Goal: Task Accomplishment & Management: Use online tool/utility

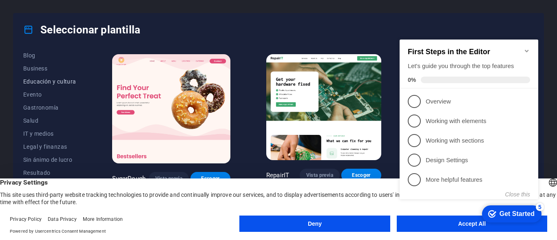
scroll to position [80, 0]
click at [44, 123] on span "Educación y cultura" at bounding box center [49, 122] width 53 height 7
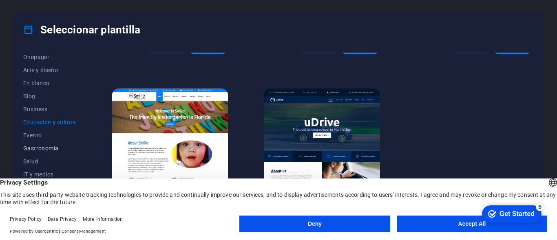
scroll to position [162, 0]
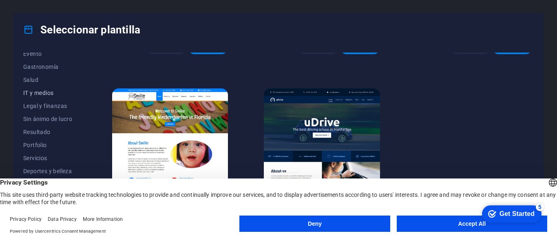
click at [36, 95] on span "IT y medios" at bounding box center [49, 93] width 53 height 7
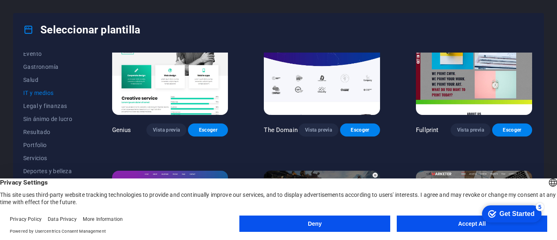
scroll to position [379, 0]
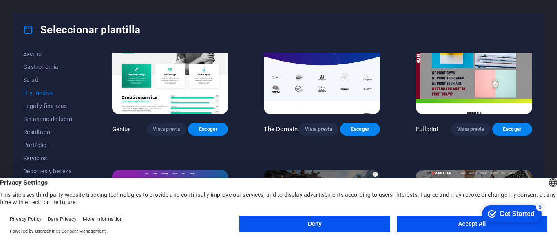
click at [330, 51] on div "Todas las plantillas Mis plantillas Nueva Popular Landing page Multipager Onepa…" at bounding box center [278, 136] width 530 height 181
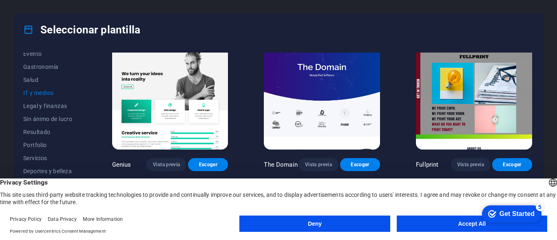
scroll to position [298, 0]
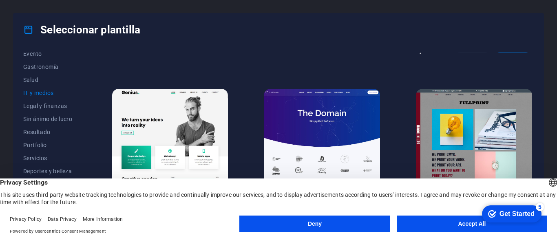
click at [335, 127] on img at bounding box center [322, 142] width 116 height 107
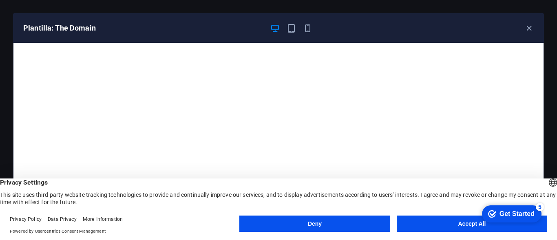
click at [451, 225] on button "Accept All" at bounding box center [472, 224] width 151 height 16
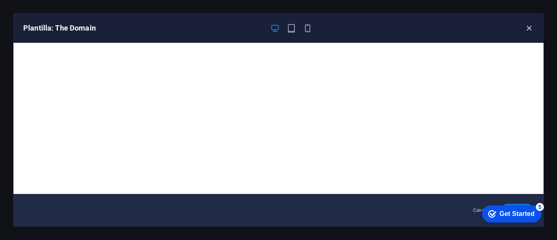
click at [528, 28] on icon "button" at bounding box center [529, 28] width 9 height 9
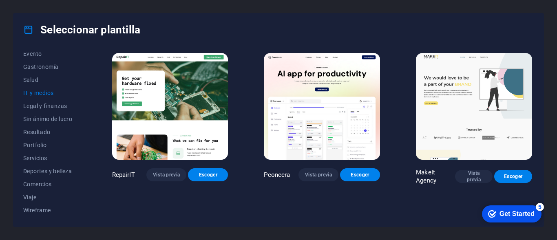
scroll to position [0, 0]
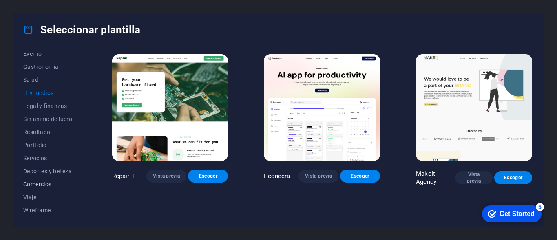
click at [40, 182] on span "Comercios" at bounding box center [49, 184] width 53 height 7
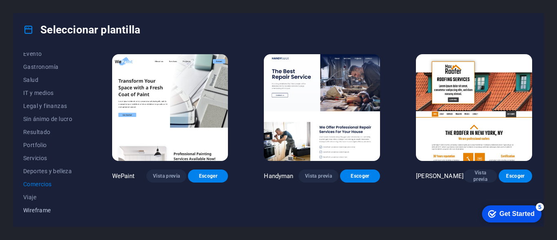
click at [40, 209] on span "Wireframe" at bounding box center [49, 210] width 53 height 7
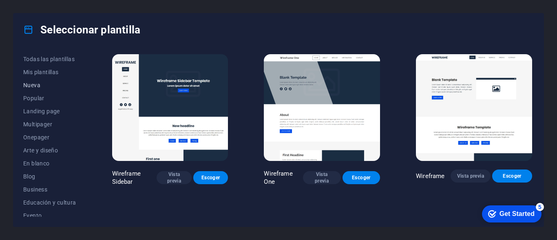
click at [32, 84] on span "Nueva" at bounding box center [49, 85] width 53 height 7
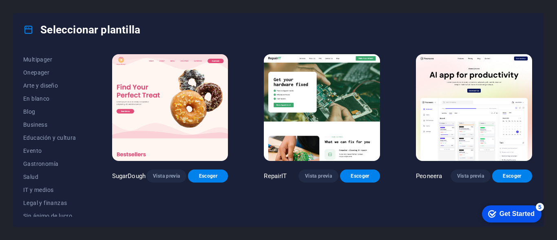
scroll to position [162, 0]
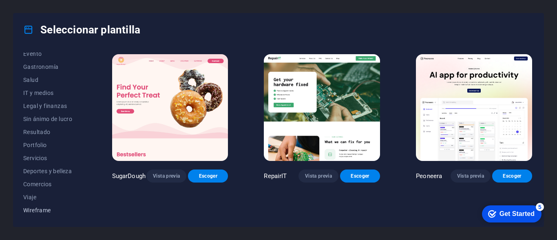
click at [36, 211] on span "Wireframe" at bounding box center [49, 210] width 53 height 7
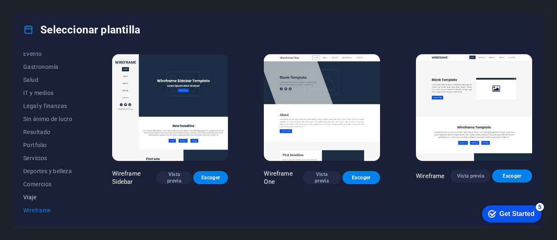
click at [33, 198] on span "Viaje" at bounding box center [49, 197] width 53 height 7
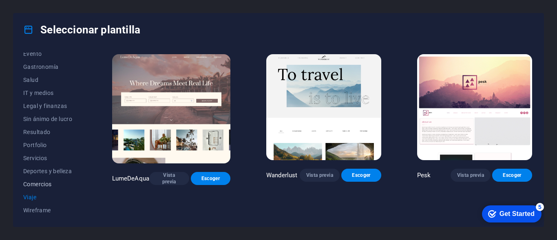
click at [33, 185] on span "Comercios" at bounding box center [49, 184] width 53 height 7
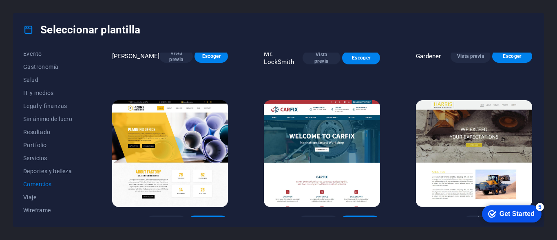
scroll to position [292, 0]
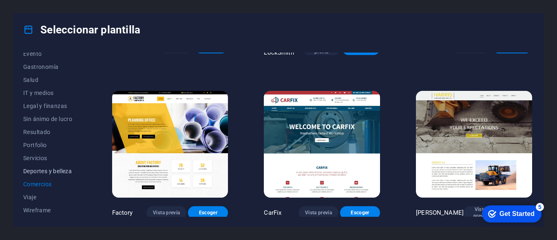
click at [37, 169] on span "Deportes y belleza" at bounding box center [49, 171] width 53 height 7
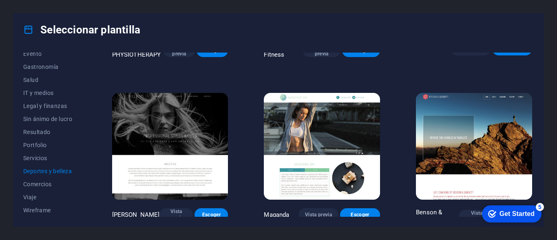
scroll to position [623, 0]
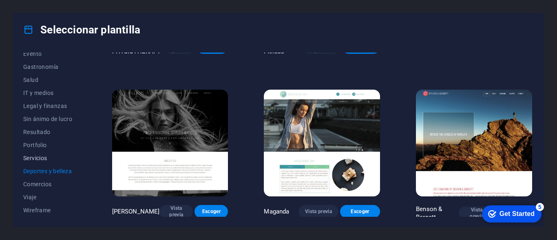
click at [36, 155] on span "Servicios" at bounding box center [49, 158] width 53 height 7
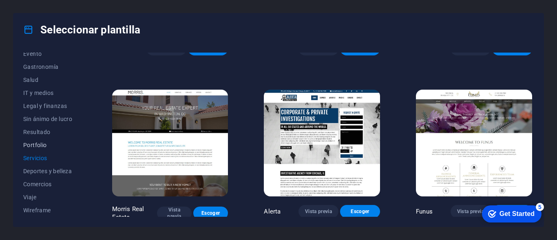
click at [34, 144] on span "Portfolio" at bounding box center [49, 145] width 53 height 7
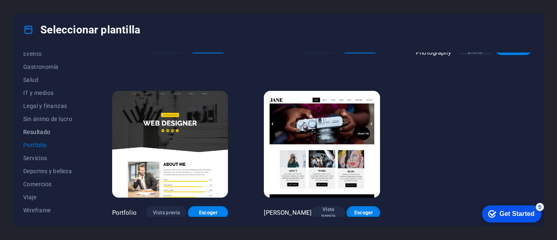
click at [34, 133] on span "Resultado" at bounding box center [49, 132] width 53 height 7
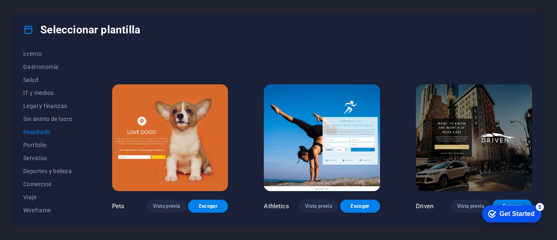
scroll to position [623, 0]
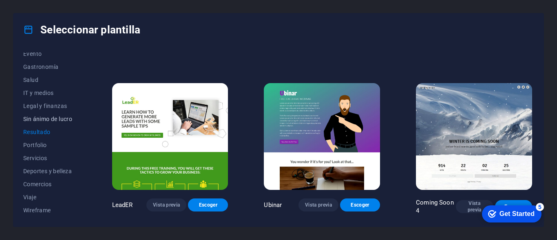
click at [35, 119] on span "Sin ánimo de lucro" at bounding box center [49, 119] width 53 height 7
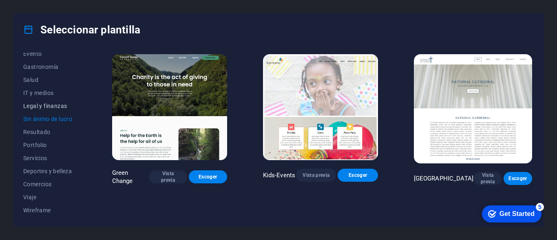
click at [39, 112] on button "Legal y finanzas" at bounding box center [49, 106] width 53 height 13
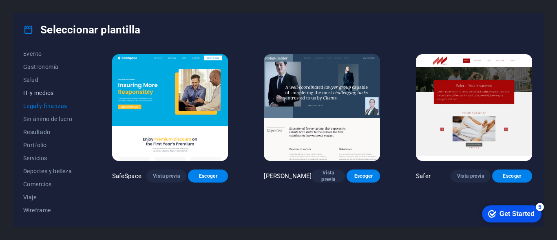
click at [41, 92] on span "IT y medios" at bounding box center [49, 93] width 53 height 7
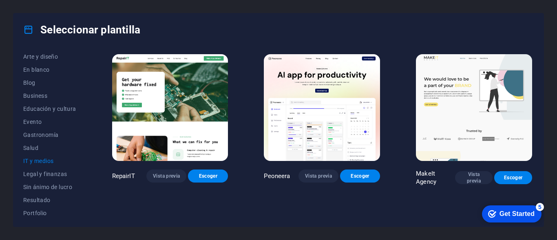
scroll to position [80, 0]
click at [31, 162] on span "Salud" at bounding box center [49, 161] width 53 height 7
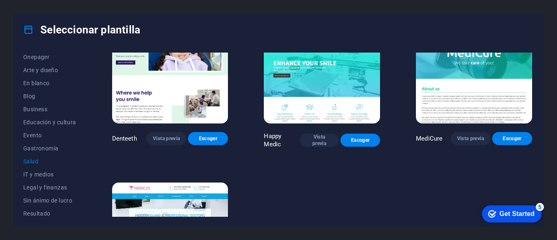
scroll to position [286, 0]
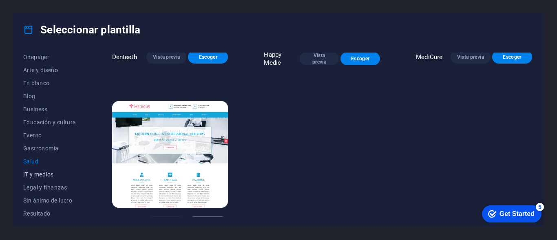
click at [31, 177] on span "IT y medios" at bounding box center [49, 174] width 53 height 7
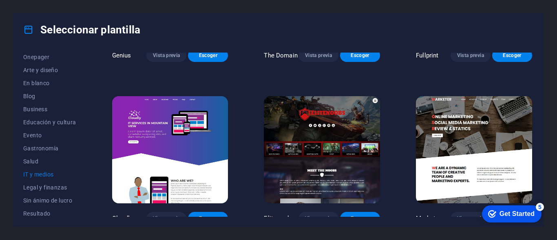
scroll to position [461, 0]
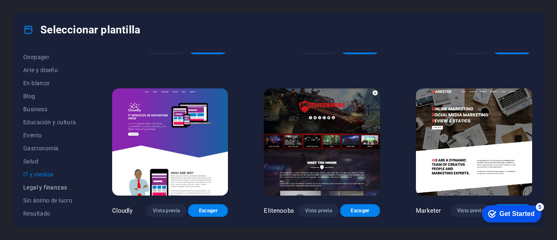
click at [31, 191] on button "Legal y finanzas" at bounding box center [49, 187] width 53 height 13
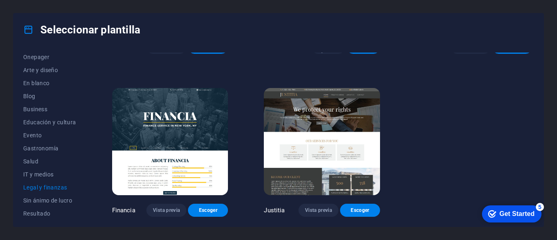
scroll to position [130, 0]
click at [47, 178] on button "IT y medios" at bounding box center [49, 174] width 53 height 13
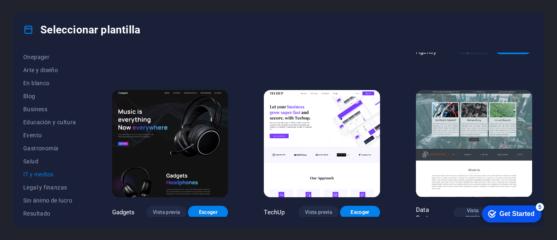
scroll to position [461, 0]
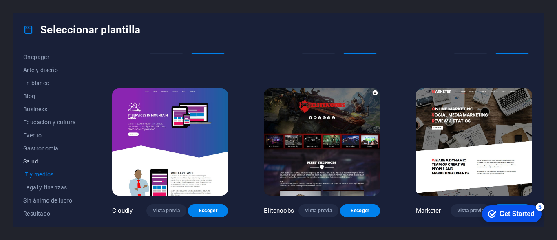
click at [27, 159] on span "Salud" at bounding box center [49, 161] width 53 height 7
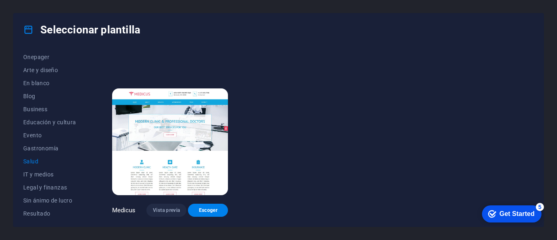
scroll to position [0, 0]
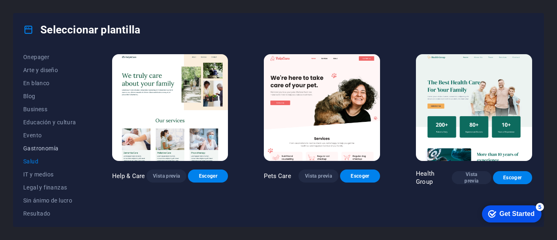
click at [35, 149] on span "Gastronomía" at bounding box center [49, 148] width 53 height 7
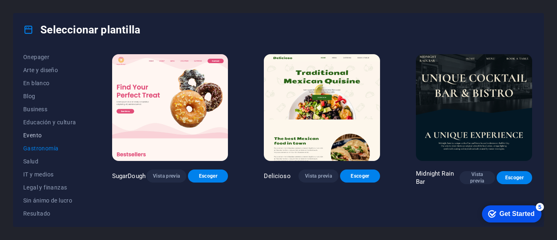
click at [35, 135] on span "Evento" at bounding box center [49, 135] width 53 height 7
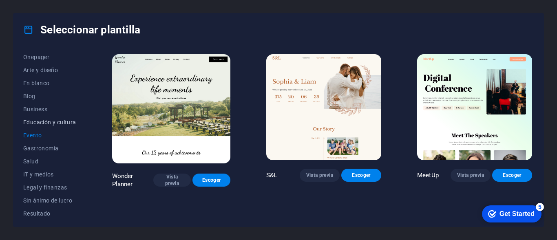
click at [35, 125] on span "Educación y cultura" at bounding box center [49, 122] width 53 height 7
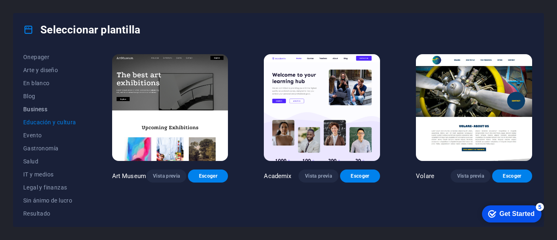
click at [29, 111] on span "Business" at bounding box center [49, 109] width 53 height 7
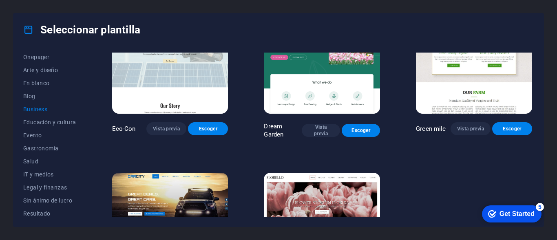
scroll to position [130, 0]
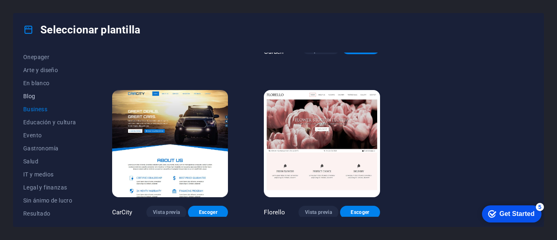
click at [33, 93] on span "Blog" at bounding box center [49, 96] width 53 height 7
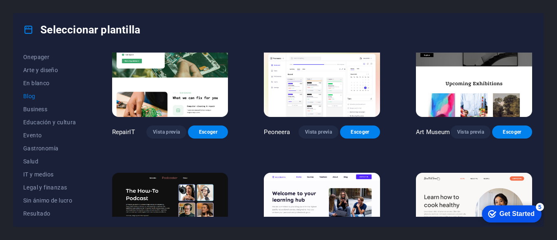
scroll to position [0, 0]
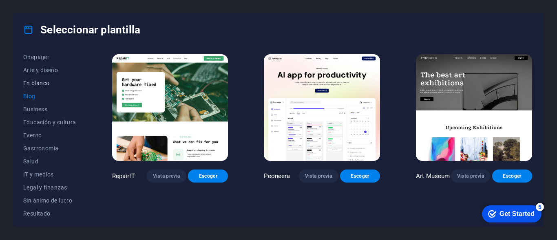
click at [27, 85] on span "En blanco" at bounding box center [49, 83] width 53 height 7
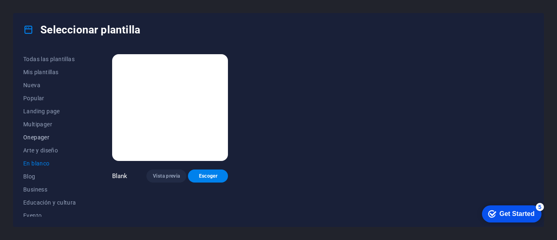
click at [43, 136] on span "Onepager" at bounding box center [49, 137] width 53 height 7
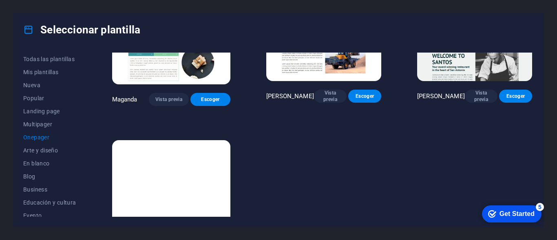
scroll to position [3717, 0]
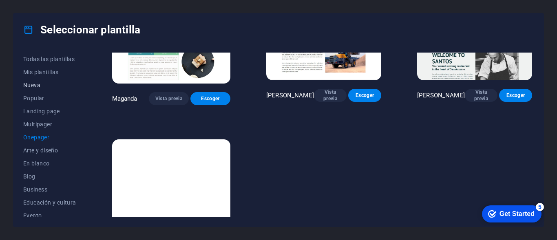
click at [29, 84] on span "Nueva" at bounding box center [49, 85] width 53 height 7
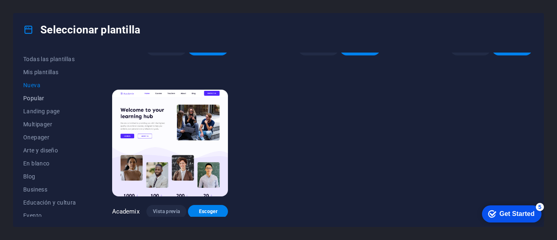
click at [34, 99] on span "Popular" at bounding box center [49, 98] width 53 height 7
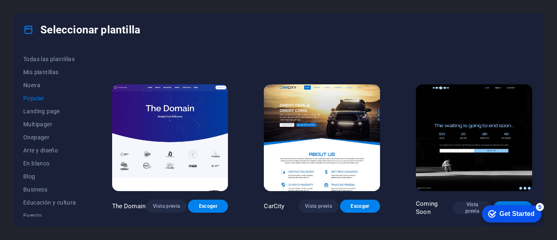
scroll to position [625, 0]
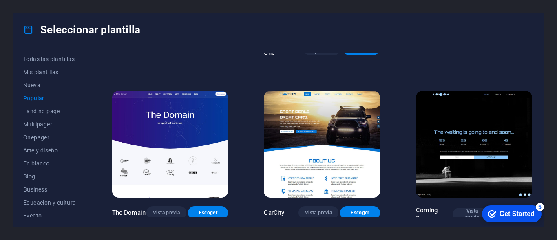
click at [469, 111] on img at bounding box center [474, 144] width 116 height 107
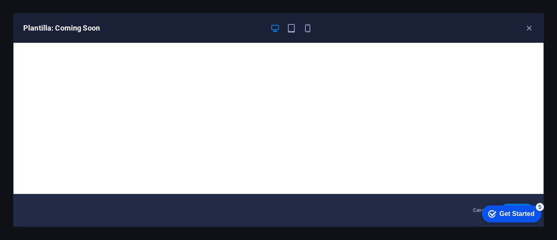
click at [507, 211] on div "Get Started" at bounding box center [517, 213] width 35 height 7
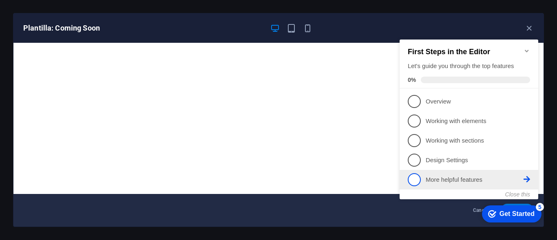
click at [414, 183] on span "5" at bounding box center [414, 179] width 13 height 13
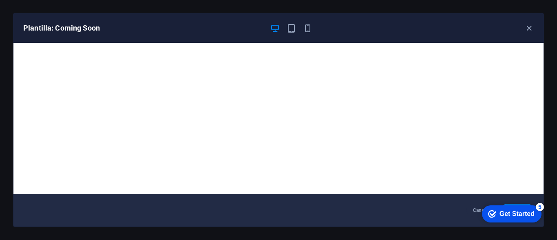
click at [518, 213] on div "Get Started" at bounding box center [517, 213] width 35 height 7
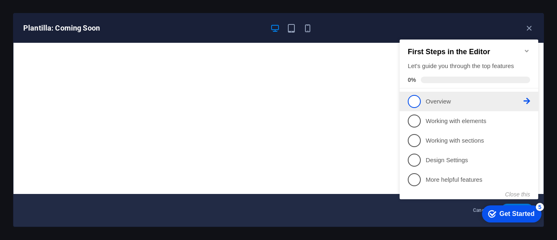
click at [413, 101] on span "1" at bounding box center [414, 101] width 13 height 13
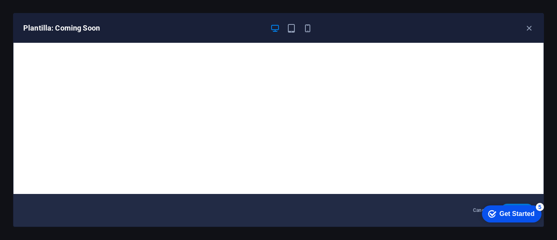
click at [515, 210] on div "Get Started" at bounding box center [517, 213] width 35 height 7
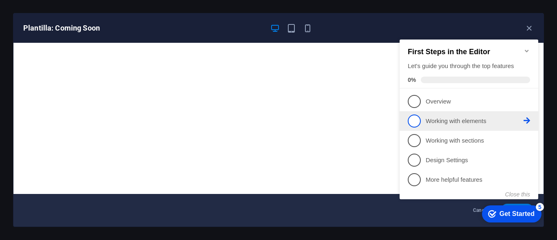
click at [412, 122] on span "2" at bounding box center [414, 121] width 13 height 13
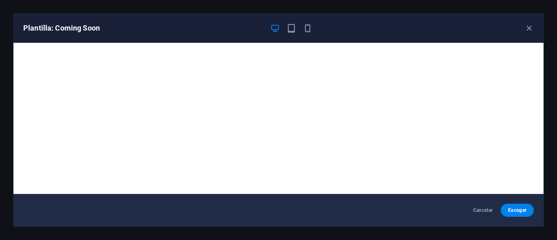
scroll to position [0, 0]
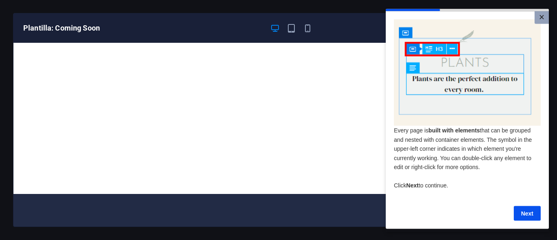
click at [547, 17] on link "×" at bounding box center [542, 17] width 14 height 13
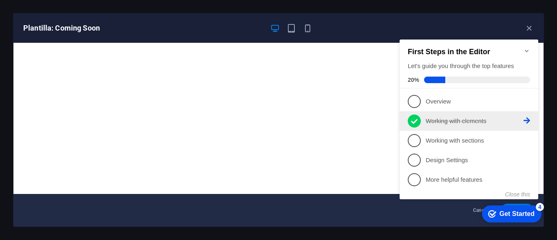
click at [414, 121] on icon at bounding box center [414, 121] width 7 height 5
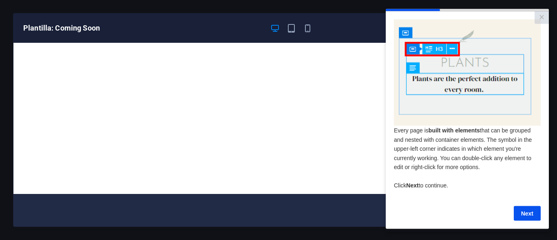
drag, startPoint x: 550, startPoint y: 18, endPoint x: 162, endPoint y: 9, distance: 388.0
click at [550, 18] on div "Plantilla: Coming Soon Cancelar Escoger" at bounding box center [278, 120] width 557 height 240
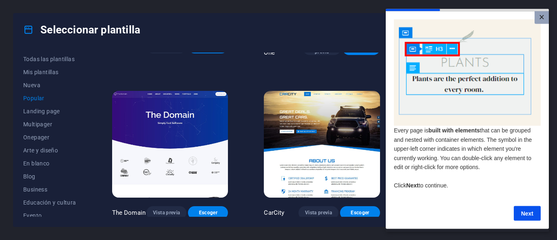
click at [546, 17] on link "×" at bounding box center [542, 17] width 14 height 13
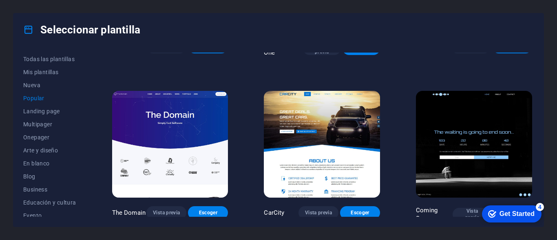
click at [535, 212] on div "checkmark Get Started 4" at bounding box center [512, 214] width 60 height 17
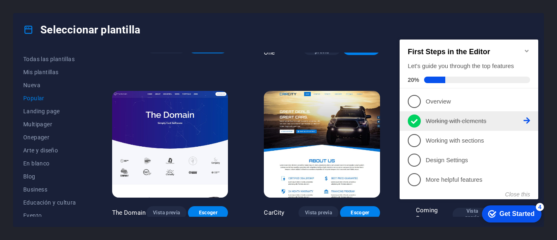
click at [416, 120] on icon at bounding box center [414, 121] width 7 height 5
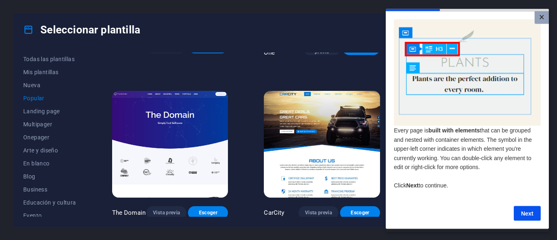
click at [546, 17] on link "×" at bounding box center [542, 17] width 14 height 13
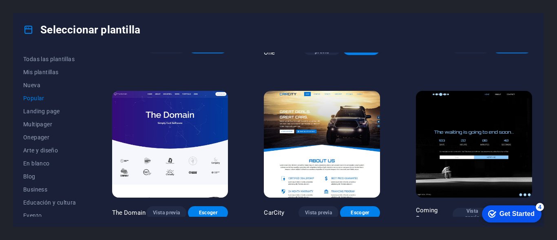
click at [517, 215] on div "Get Started" at bounding box center [517, 213] width 35 height 7
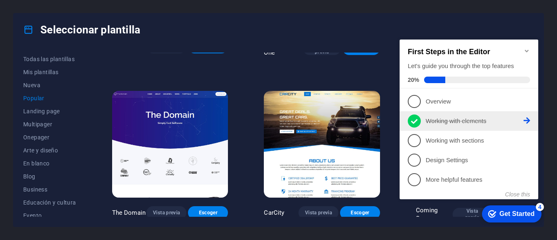
click at [528, 118] on icon at bounding box center [527, 120] width 7 height 7
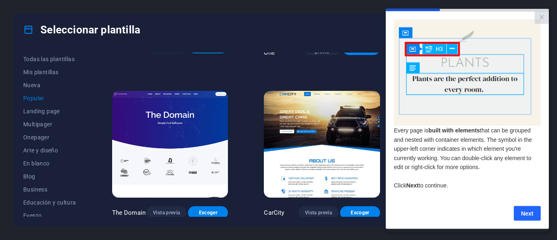
click at [527, 213] on link "Next" at bounding box center [527, 213] width 27 height 15
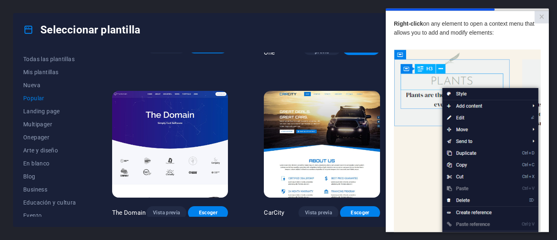
click at [418, 119] on img at bounding box center [467, 164] width 147 height 231
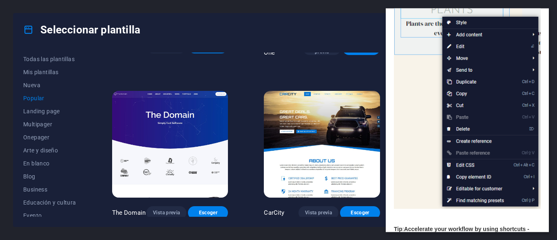
scroll to position [130, 6]
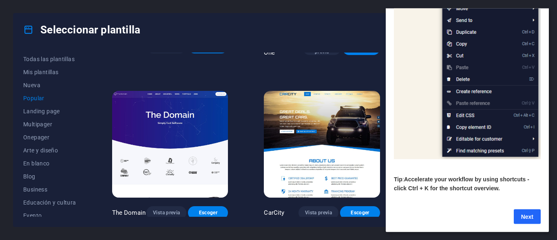
click at [521, 212] on link "Next" at bounding box center [527, 216] width 27 height 15
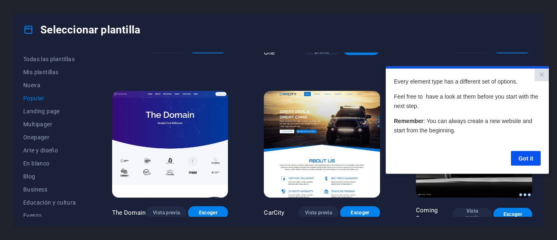
scroll to position [0, 0]
click at [523, 158] on link "Got it" at bounding box center [526, 158] width 30 height 15
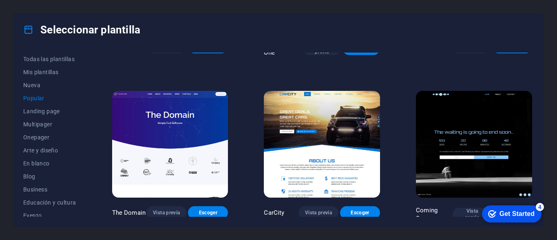
click at [509, 210] on div "Get Started" at bounding box center [517, 213] width 35 height 7
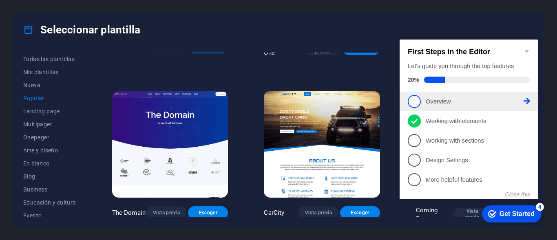
click at [415, 101] on span "1" at bounding box center [414, 101] width 13 height 13
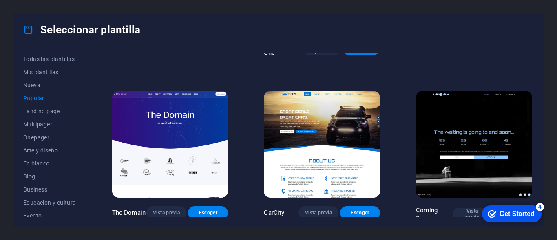
click at [474, 169] on img at bounding box center [474, 144] width 116 height 107
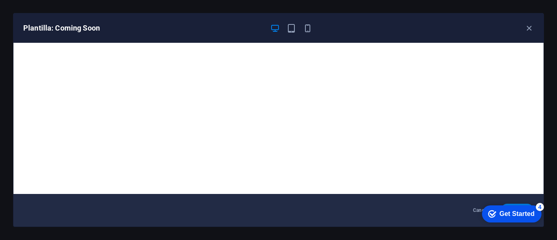
click at [515, 214] on div "Get Started" at bounding box center [517, 213] width 35 height 7
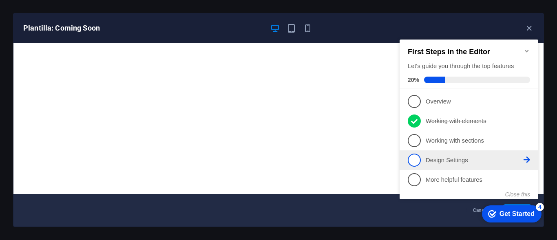
click at [412, 157] on span "4" at bounding box center [414, 160] width 13 height 13
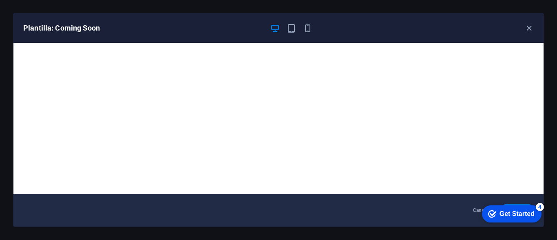
click at [521, 210] on div "Get Started" at bounding box center [517, 213] width 35 height 7
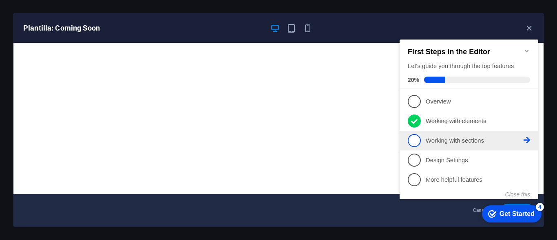
click at [419, 142] on span "3" at bounding box center [414, 140] width 13 height 13
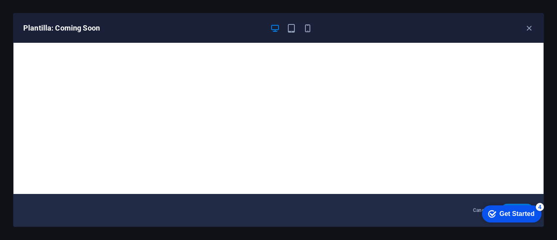
click at [526, 217] on div "Get Started" at bounding box center [517, 213] width 35 height 7
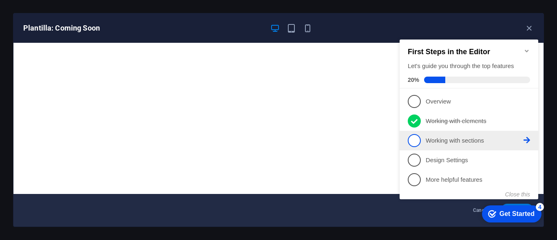
click at [527, 138] on icon at bounding box center [527, 140] width 7 height 7
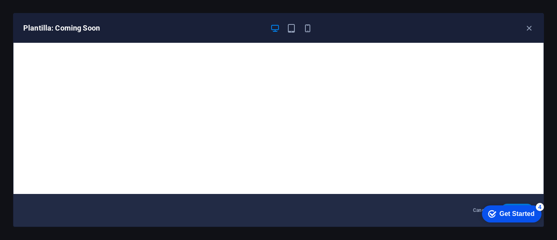
click at [521, 211] on div "Get Started" at bounding box center [517, 213] width 35 height 7
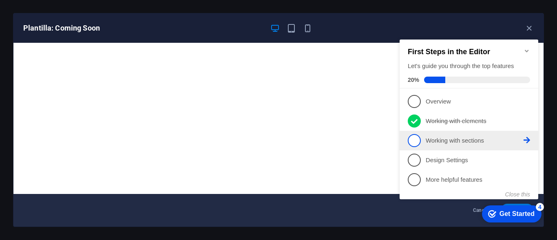
click at [416, 142] on span "3" at bounding box center [414, 140] width 13 height 13
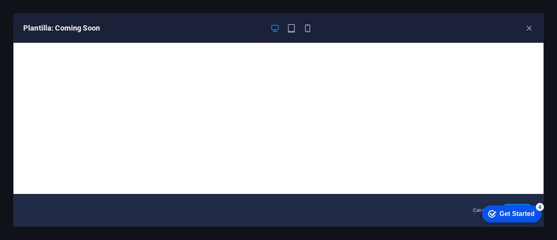
click at [526, 210] on div "Get Started" at bounding box center [517, 213] width 35 height 7
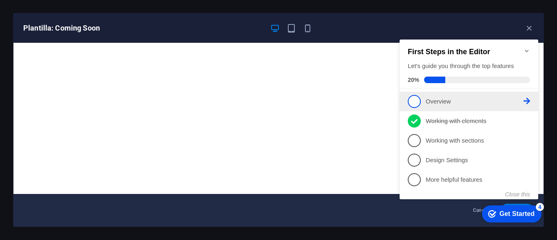
click at [528, 104] on link "1 Overview - incomplete" at bounding box center [469, 101] width 122 height 13
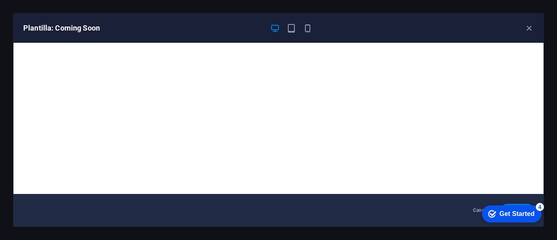
click at [523, 216] on div "Get Started" at bounding box center [517, 213] width 35 height 7
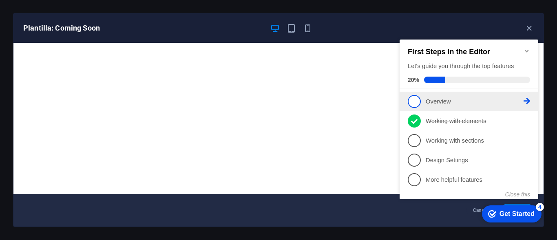
click at [416, 101] on span "1" at bounding box center [414, 101] width 13 height 13
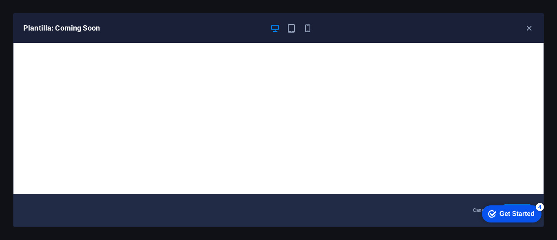
click at [527, 214] on div "Get Started" at bounding box center [517, 213] width 35 height 7
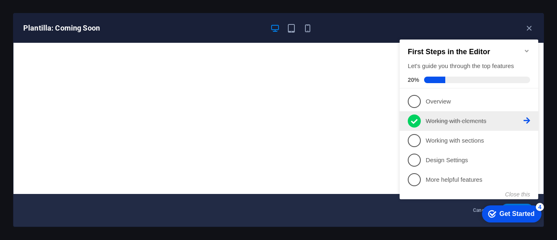
drag, startPoint x: 527, startPoint y: 100, endPoint x: 529, endPoint y: 123, distance: 22.9
click at [529, 123] on ul "1 Overview - incomplete 2 Working with elements - completed 3 Working with sect…" at bounding box center [469, 141] width 139 height 98
click at [529, 120] on icon at bounding box center [527, 120] width 7 height 7
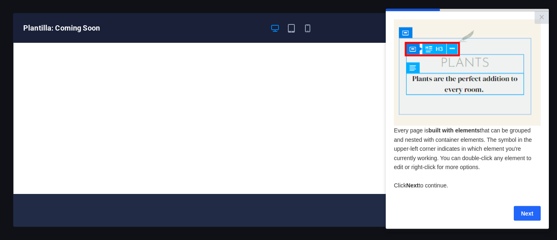
click at [531, 217] on link "Next" at bounding box center [527, 213] width 27 height 15
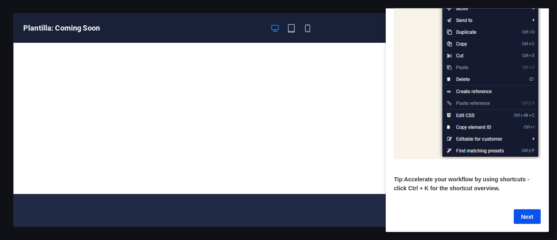
scroll to position [130, 0]
click at [534, 212] on link "Next" at bounding box center [527, 216] width 27 height 15
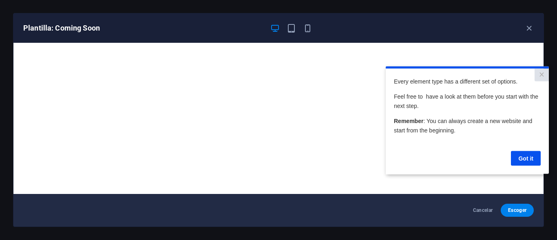
scroll to position [0, 0]
click at [528, 159] on link "Got it" at bounding box center [526, 158] width 30 height 15
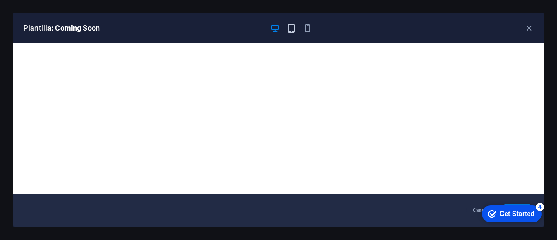
click at [292, 33] on icon "button" at bounding box center [291, 28] width 9 height 9
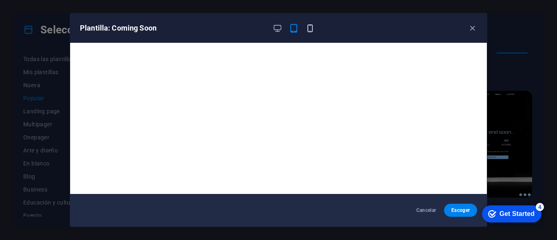
click at [310, 26] on icon "button" at bounding box center [310, 28] width 9 height 9
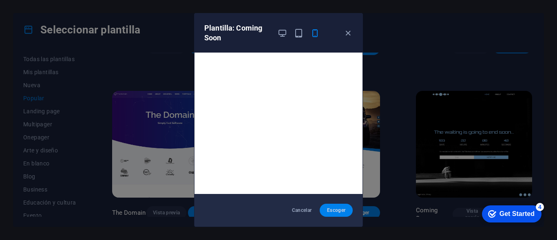
click at [341, 207] on button "Escoger" at bounding box center [336, 210] width 33 height 13
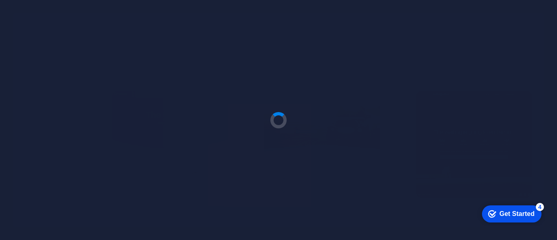
click at [517, 211] on div "Get Started" at bounding box center [517, 213] width 35 height 7
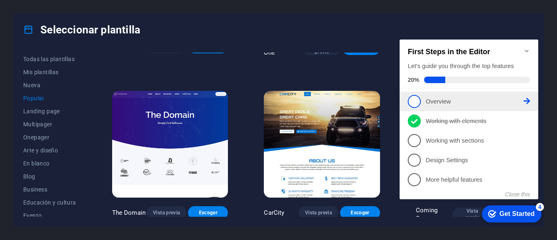
click at [417, 101] on span "1" at bounding box center [414, 101] width 13 height 13
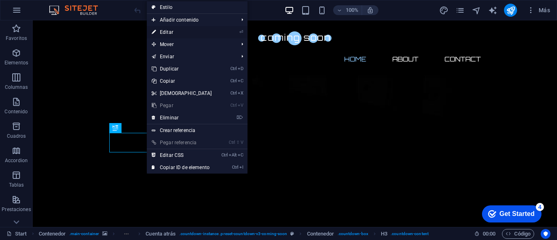
click at [215, 31] on link "⏎ Editar" at bounding box center [182, 32] width 70 height 12
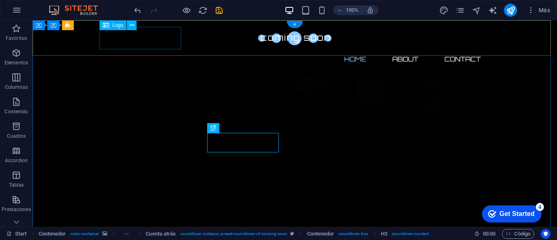
click at [154, 35] on div at bounding box center [294, 38] width 385 height 22
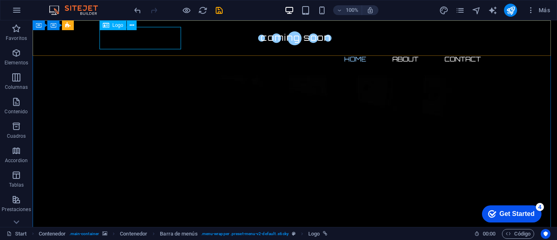
click at [117, 29] on div "Logo" at bounding box center [113, 25] width 27 height 10
click at [133, 27] on icon at bounding box center [132, 25] width 4 height 9
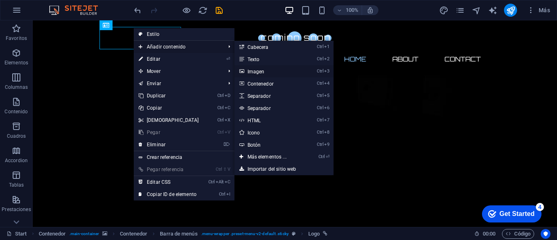
click at [258, 73] on link "Ctrl 3 Imagen" at bounding box center [269, 71] width 69 height 12
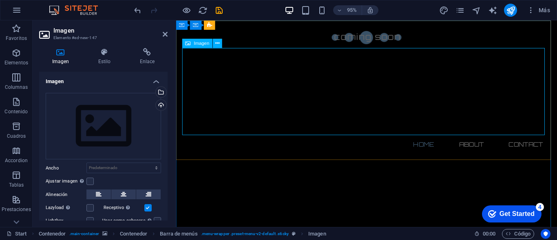
click at [548, 64] on figure at bounding box center [376, 95] width 385 height 92
click at [188, 42] on icon at bounding box center [188, 43] width 5 height 9
click at [191, 45] on div "Imagen" at bounding box center [197, 43] width 30 height 9
click at [215, 44] on icon at bounding box center [217, 43] width 4 height 8
click at [557, 70] on div "Home About Contact" at bounding box center [376, 93] width 401 height 147
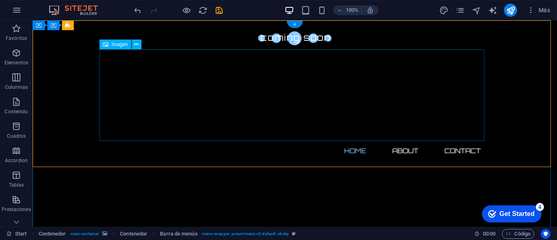
click at [144, 68] on figure at bounding box center [294, 95] width 385 height 92
click at [135, 42] on icon at bounding box center [136, 44] width 4 height 9
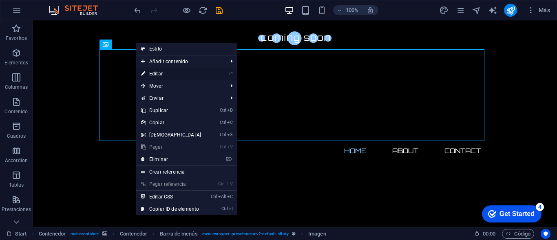
click at [173, 71] on link "⏎ Editar" at bounding box center [171, 74] width 70 height 12
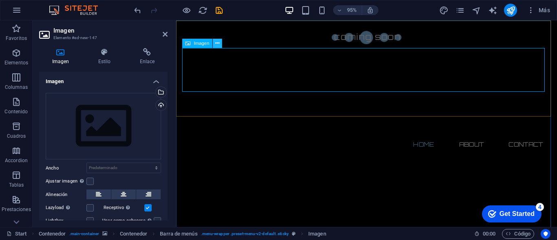
click at [217, 43] on icon at bounding box center [217, 43] width 4 height 8
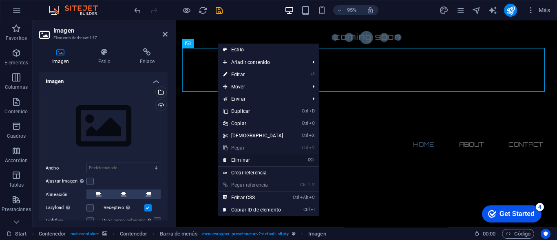
click at [235, 161] on link "⌦ Eliminar" at bounding box center [253, 160] width 70 height 12
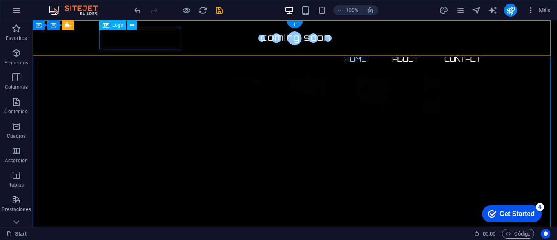
click at [117, 39] on div at bounding box center [294, 38] width 385 height 22
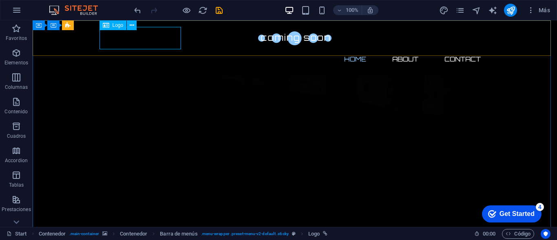
click at [121, 27] on span "Logo" at bounding box center [118, 25] width 11 height 5
click at [133, 25] on icon at bounding box center [132, 25] width 4 height 9
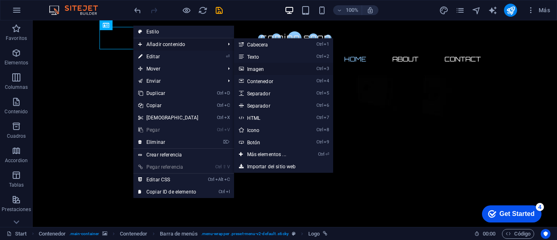
click at [259, 68] on link "Ctrl 3 Imagen" at bounding box center [268, 69] width 69 height 12
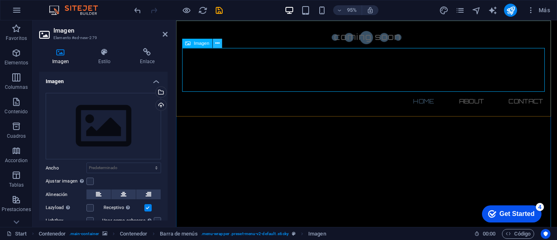
click at [217, 42] on icon at bounding box center [217, 43] width 4 height 8
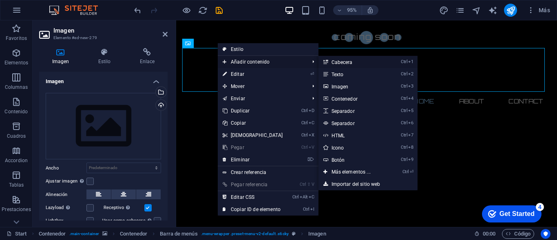
click at [330, 62] on link "Ctrl 1 Cabecera" at bounding box center [353, 62] width 69 height 12
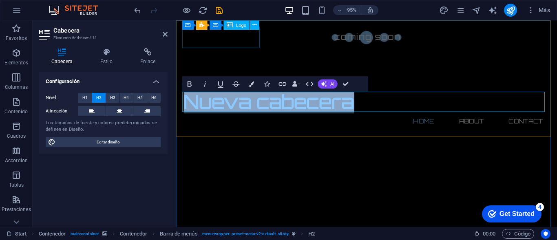
click at [251, 33] on div at bounding box center [376, 38] width 385 height 22
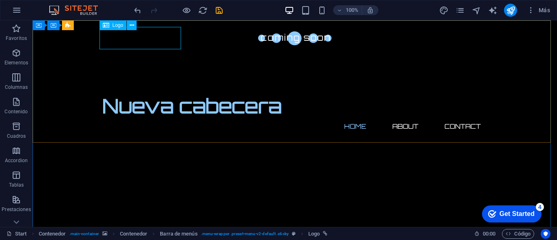
click at [113, 26] on span "Logo" at bounding box center [118, 25] width 11 height 5
click at [129, 41] on div at bounding box center [294, 38] width 385 height 22
click at [130, 26] on icon at bounding box center [132, 25] width 4 height 9
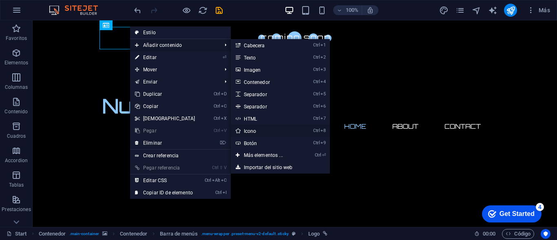
click at [240, 131] on link "Ctrl 8 Icono" at bounding box center [265, 131] width 69 height 12
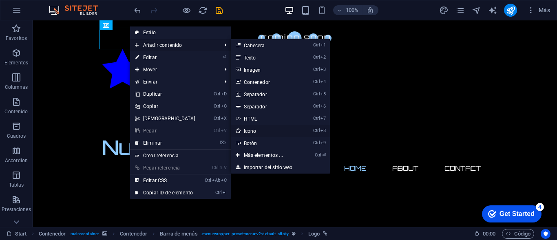
select select "xMidYMid"
select select "px"
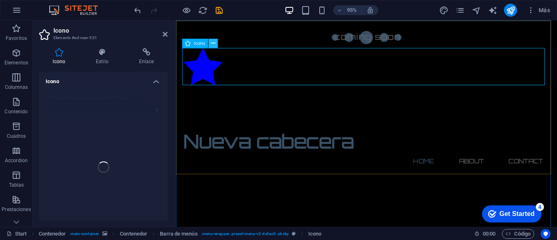
click at [213, 45] on icon at bounding box center [213, 43] width 4 height 8
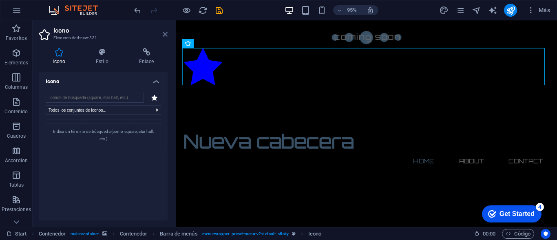
click at [166, 35] on icon at bounding box center [165, 34] width 5 height 7
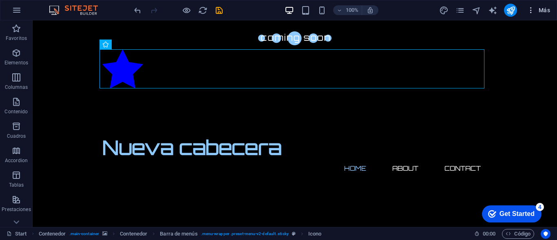
click at [530, 12] on icon "button" at bounding box center [531, 10] width 8 height 8
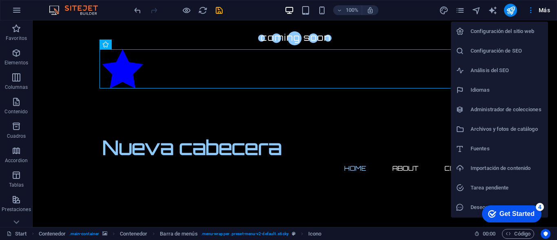
click at [492, 171] on h6 "Importación de contenido" at bounding box center [507, 169] width 73 height 10
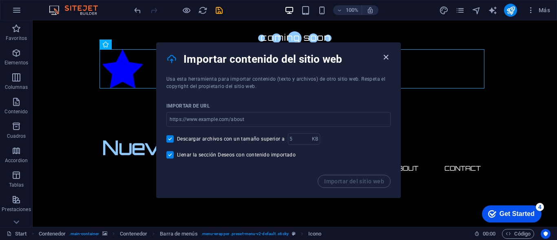
click at [388, 57] on icon "button" at bounding box center [385, 57] width 9 height 9
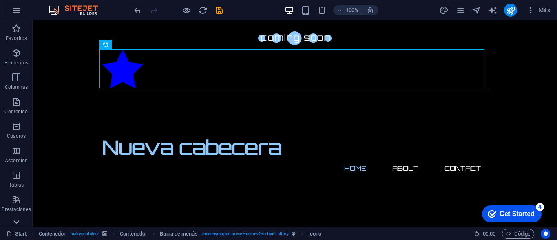
click at [16, 31] on icon at bounding box center [16, 25] width 11 height 11
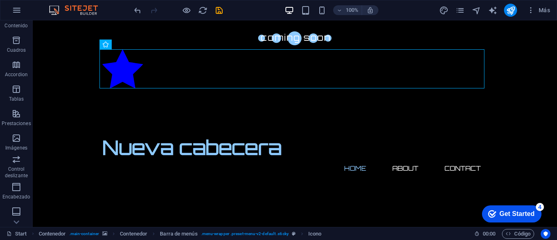
scroll to position [160, 0]
click at [18, 211] on icon "button" at bounding box center [16, 211] width 10 height 10
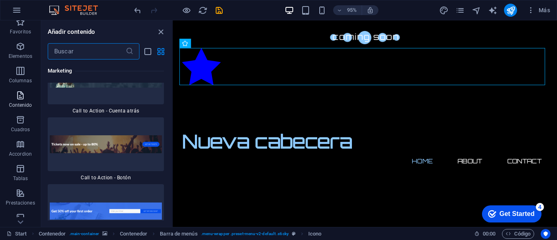
scroll to position [0, 0]
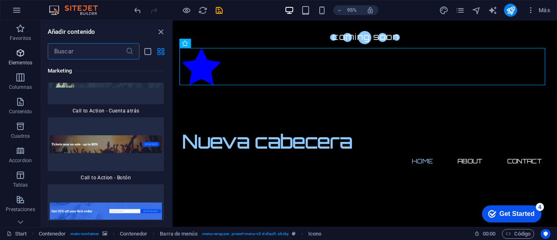
click at [18, 58] on span "Elementos" at bounding box center [20, 58] width 41 height 20
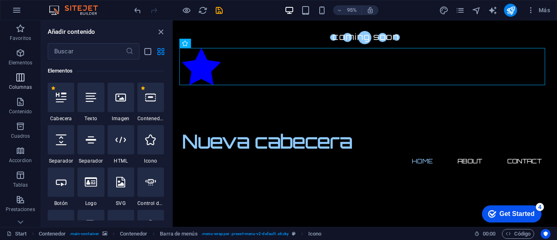
scroll to position [154, 0]
click at [54, 100] on div at bounding box center [61, 97] width 27 height 29
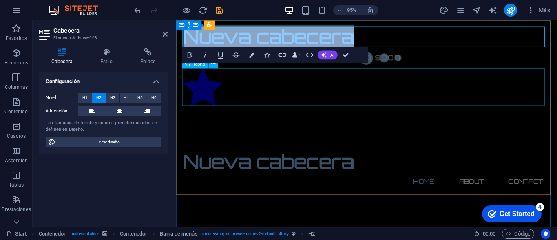
click at [275, 95] on figure at bounding box center [376, 92] width 385 height 42
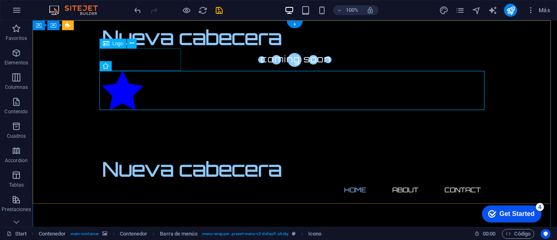
click at [170, 61] on div at bounding box center [294, 60] width 385 height 22
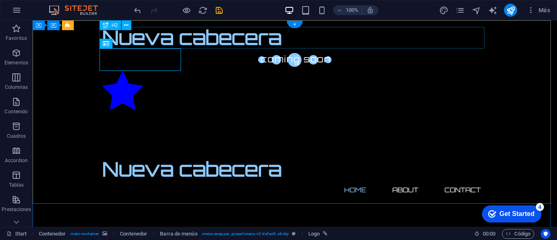
click at [156, 38] on div "Nueva cabecera" at bounding box center [294, 38] width 385 height 22
click at [128, 24] on icon at bounding box center [126, 25] width 4 height 9
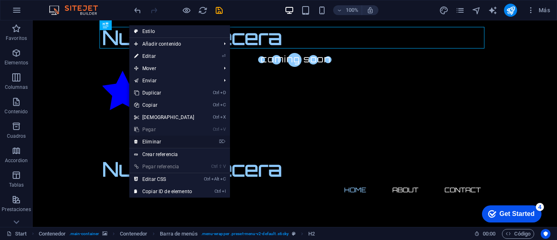
click at [154, 146] on link "⌦ Eliminar" at bounding box center [164, 142] width 70 height 12
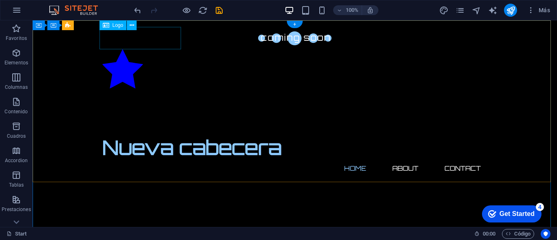
click at [153, 36] on div at bounding box center [294, 38] width 385 height 22
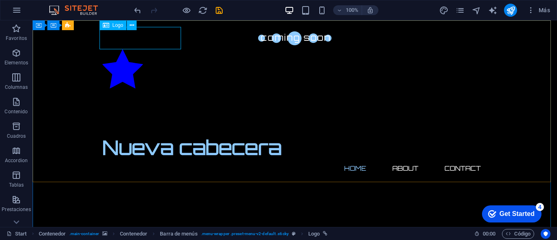
click at [115, 26] on span "Logo" at bounding box center [118, 25] width 11 height 5
click at [130, 26] on icon at bounding box center [132, 25] width 4 height 9
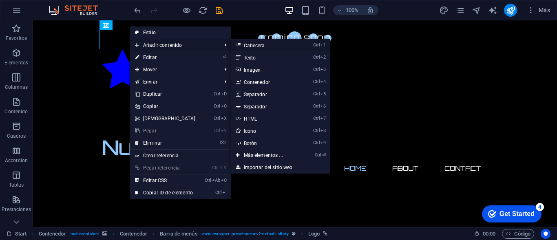
click at [254, 47] on link "Ctrl 1 Cabecera" at bounding box center [265, 45] width 69 height 12
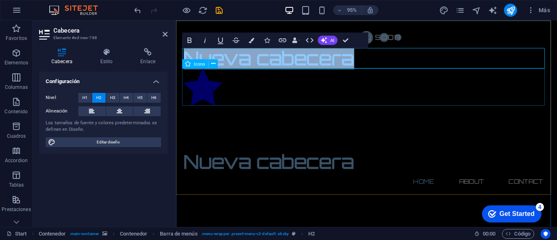
click at [312, 104] on figure at bounding box center [376, 92] width 385 height 42
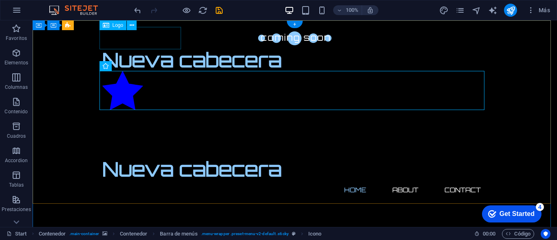
click at [147, 39] on div at bounding box center [294, 38] width 385 height 22
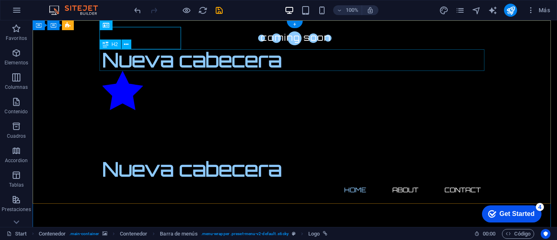
click at [170, 62] on div "Nueva cabecera" at bounding box center [294, 60] width 385 height 22
click at [164, 40] on div at bounding box center [294, 38] width 385 height 22
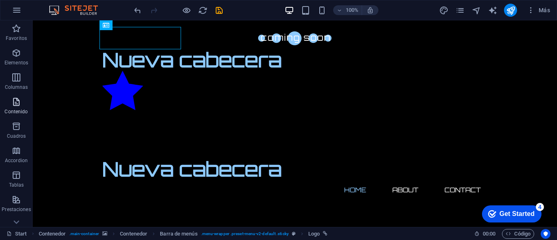
click at [20, 105] on icon "button" at bounding box center [16, 102] width 10 height 10
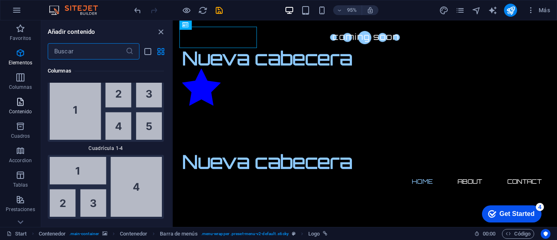
scroll to position [2767, 0]
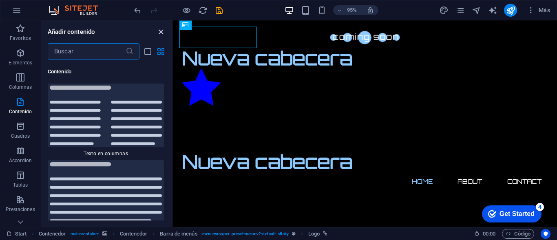
click at [162, 32] on icon "close panel" at bounding box center [160, 31] width 9 height 9
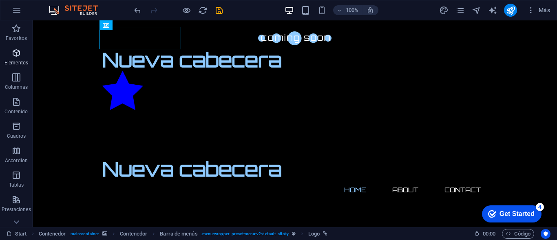
click at [17, 51] on icon "button" at bounding box center [16, 53] width 10 height 10
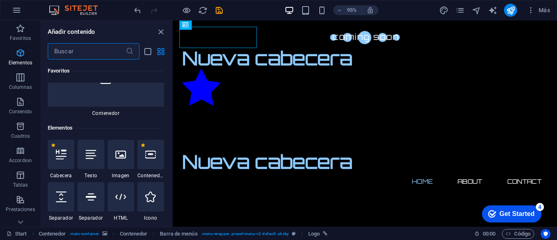
scroll to position [154, 0]
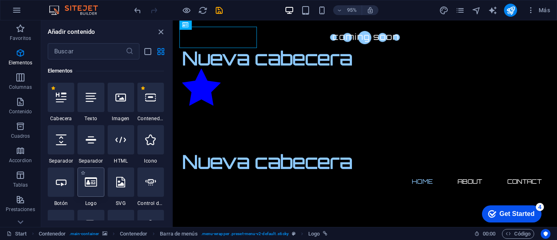
click at [95, 184] on icon at bounding box center [91, 182] width 12 height 11
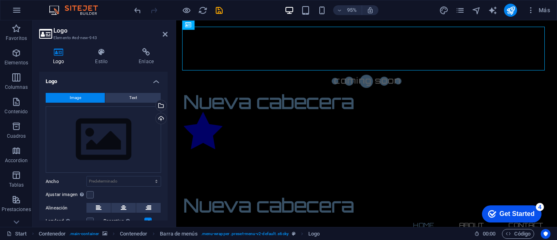
click at [73, 95] on span "Image" at bounding box center [75, 98] width 11 height 10
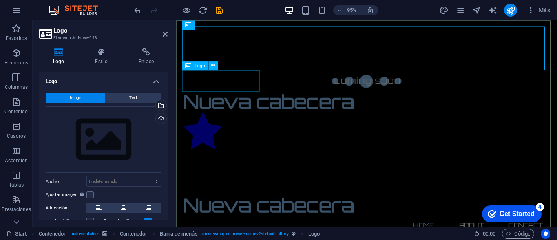
click at [229, 80] on div at bounding box center [376, 84] width 385 height 22
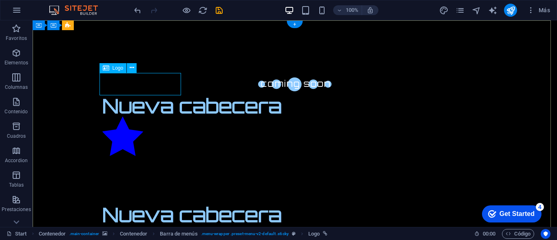
click at [147, 81] on div at bounding box center [294, 84] width 385 height 22
click at [114, 73] on div "Logo" at bounding box center [113, 68] width 27 height 10
click at [13, 55] on icon "button" at bounding box center [16, 53] width 10 height 10
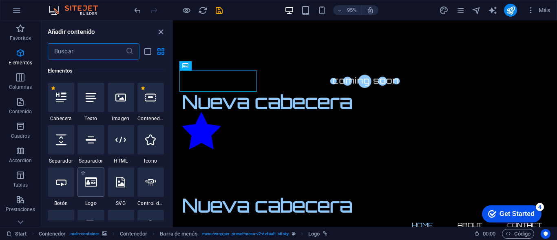
click at [88, 188] on div at bounding box center [91, 182] width 27 height 29
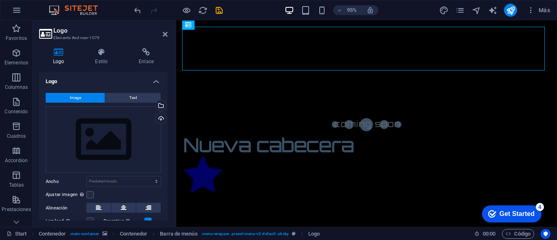
click at [75, 96] on span "Image" at bounding box center [75, 98] width 11 height 10
click at [88, 136] on div "Arrastra archivos aquí, haz clic para escoger archivos o selecciona archivos de…" at bounding box center [103, 139] width 115 height 67
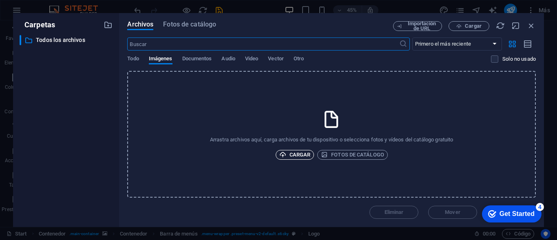
click at [299, 155] on span "Cargar" at bounding box center [294, 155] width 31 height 10
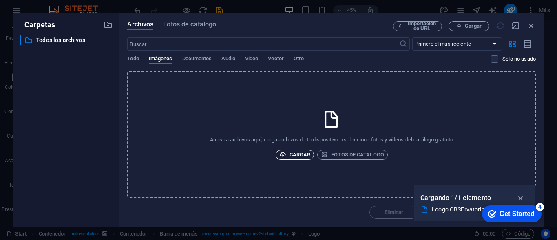
click at [283, 155] on icon "button" at bounding box center [282, 154] width 7 height 7
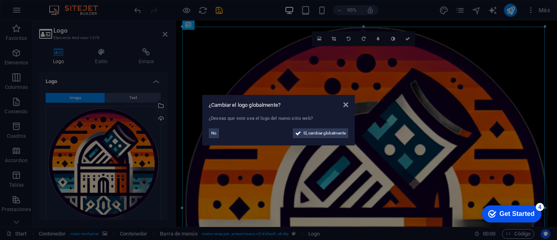
drag, startPoint x: 554, startPoint y: 41, endPoint x: 557, endPoint y: 60, distance: 19.0
click at [557, 60] on aside "¿Cambiar el logo globalmente? ¿Deseas que este sea el logo del nuevo sitio web?…" at bounding box center [278, 120] width 557 height 240
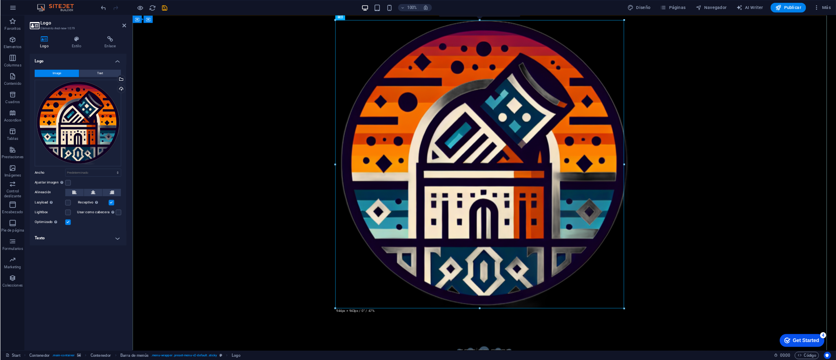
scroll to position [81, 0]
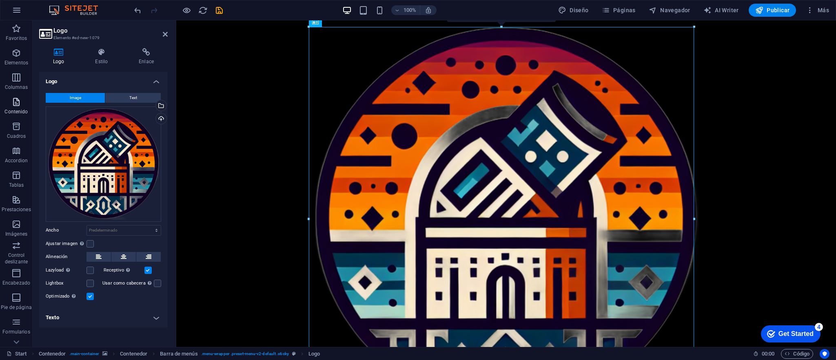
click at [16, 104] on icon "button" at bounding box center [16, 102] width 10 height 10
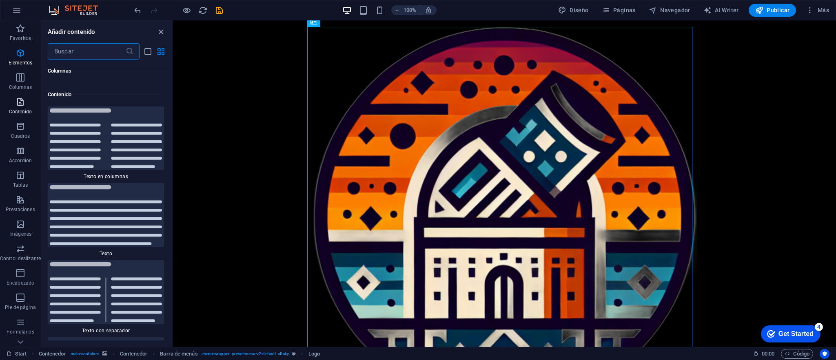
scroll to position [2778, 0]
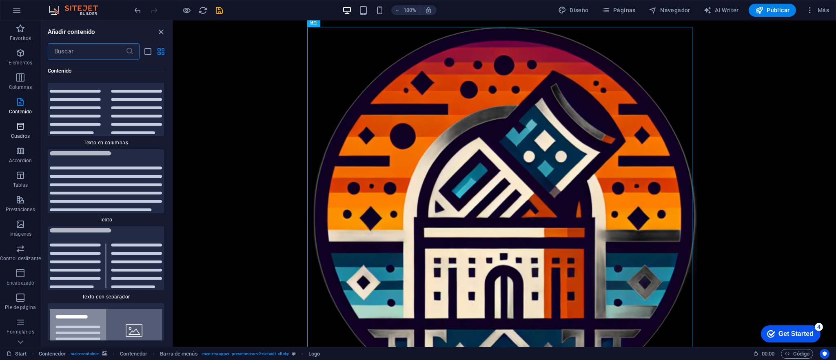
click at [19, 135] on p "Cuadros" at bounding box center [20, 136] width 19 height 7
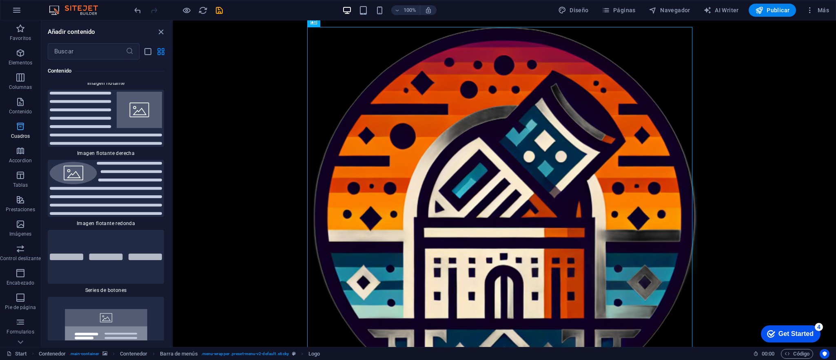
scroll to position [4427, 0]
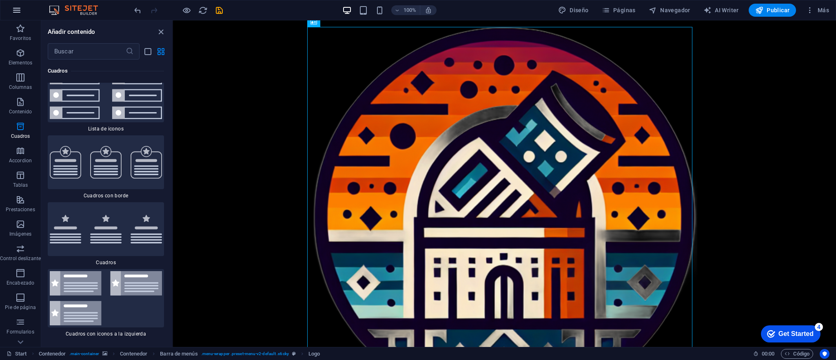
click at [18, 13] on icon "button" at bounding box center [17, 10] width 10 height 10
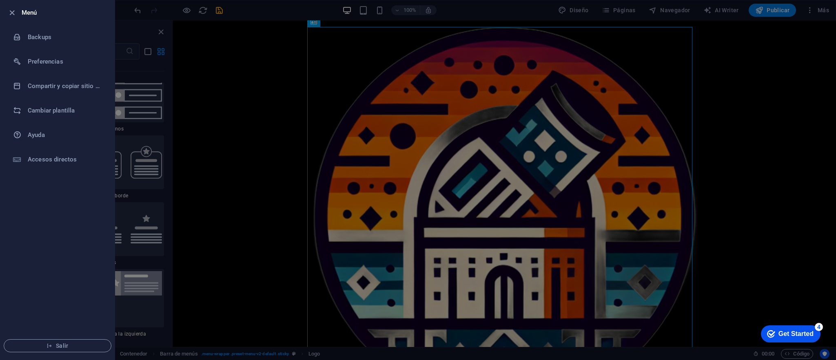
click at [210, 81] on div at bounding box center [418, 180] width 836 height 360
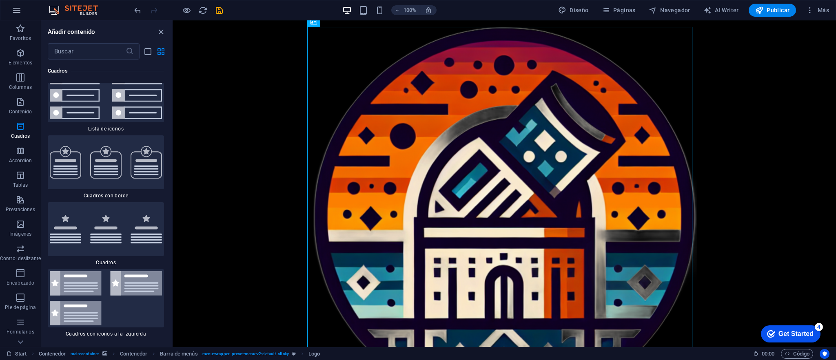
click at [15, 7] on icon "button" at bounding box center [17, 10] width 10 height 10
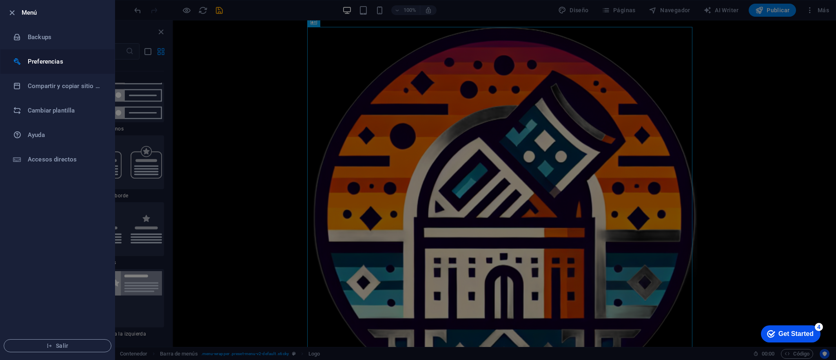
click at [40, 60] on h6 "Preferencias" at bounding box center [65, 62] width 75 height 10
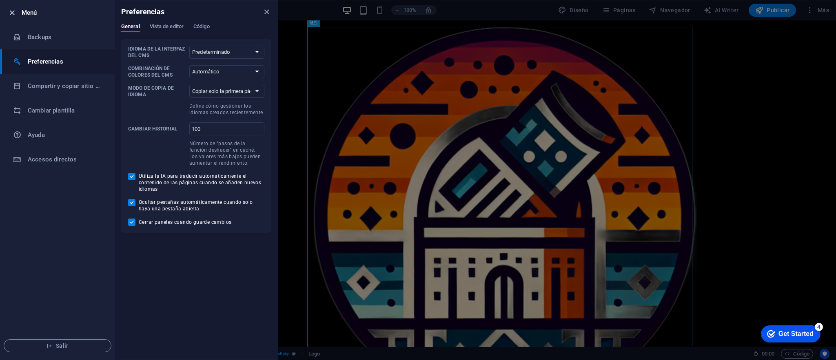
click at [10, 15] on icon "button" at bounding box center [11, 12] width 9 height 9
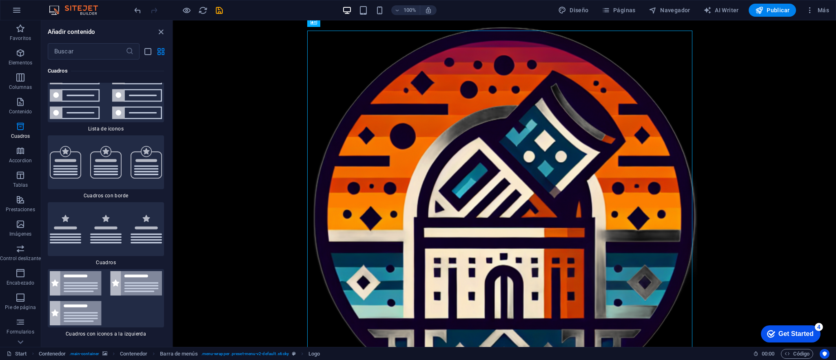
scroll to position [83, 0]
click at [17, 10] on icon "button" at bounding box center [17, 10] width 10 height 10
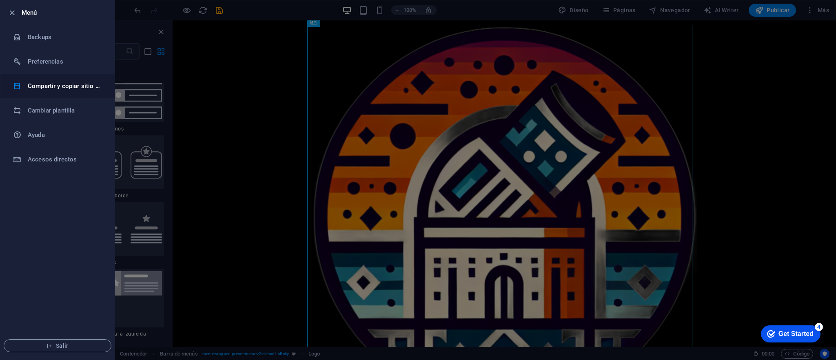
click at [50, 87] on h6 "Compartir y copiar sitio web" at bounding box center [65, 86] width 75 height 10
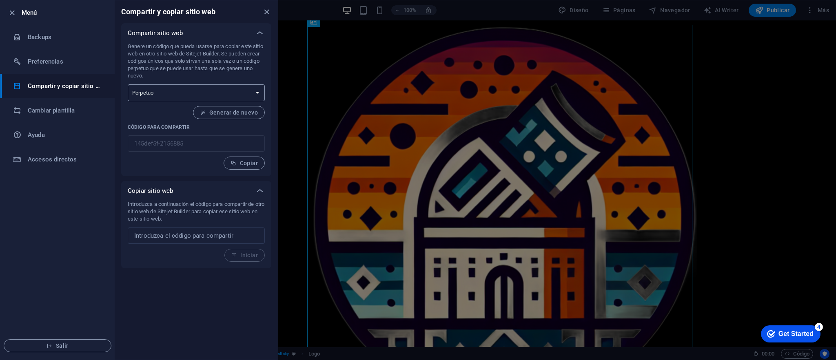
click at [176, 92] on select "Único Perpetuo" at bounding box center [196, 92] width 137 height 17
select select "onetime"
click at [128, 84] on select "Único Perpetuo" at bounding box center [196, 92] width 137 height 17
click at [243, 111] on span "Generar" at bounding box center [241, 112] width 31 height 7
type input "460f2b6b-2156885"
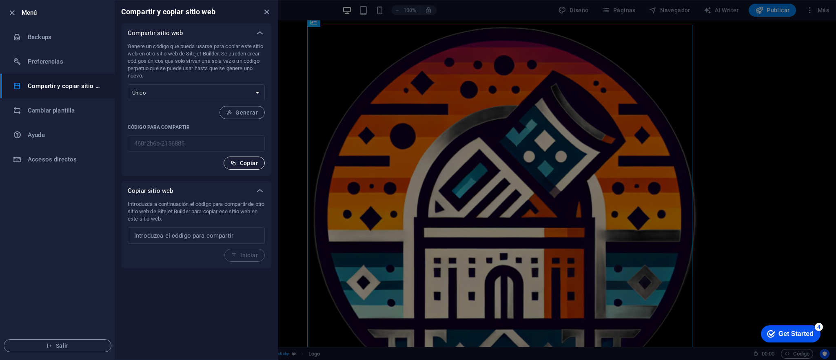
click at [243, 164] on span "Copiar" at bounding box center [243, 163] width 27 height 7
click at [173, 239] on input "text" at bounding box center [196, 236] width 137 height 16
paste input "[URL][DOMAIN_NAME]"
type input "[URL][DOMAIN_NAME]"
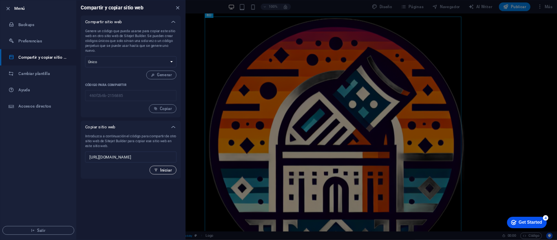
scroll to position [0, 0]
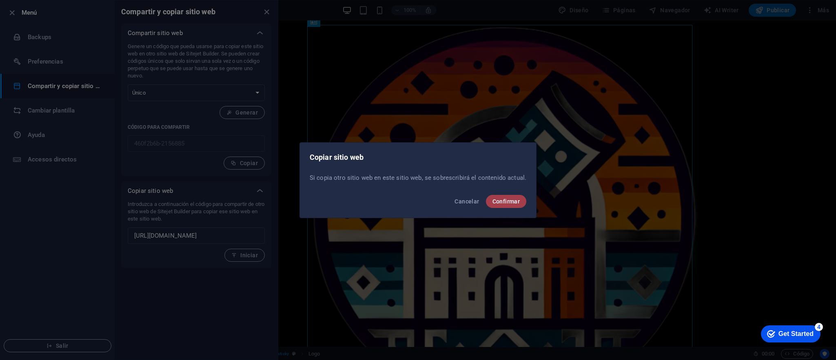
click at [507, 202] on span "Confirmar" at bounding box center [506, 201] width 28 height 7
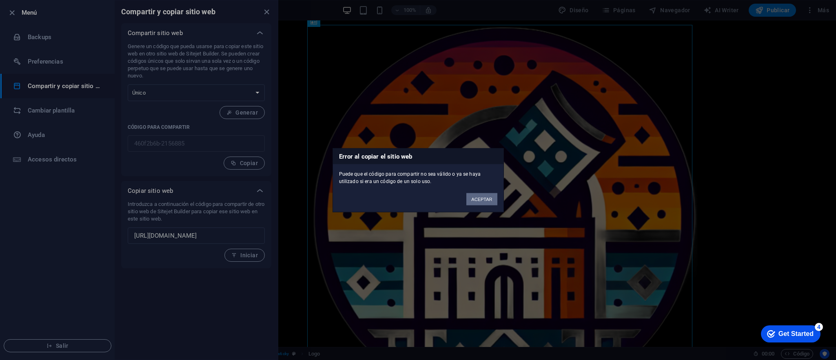
click at [483, 201] on button "ACEPTAR" at bounding box center [481, 199] width 31 height 12
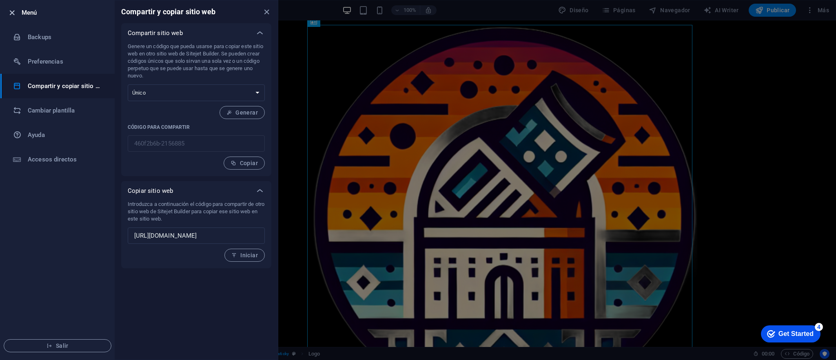
click at [13, 11] on icon "button" at bounding box center [11, 12] width 9 height 9
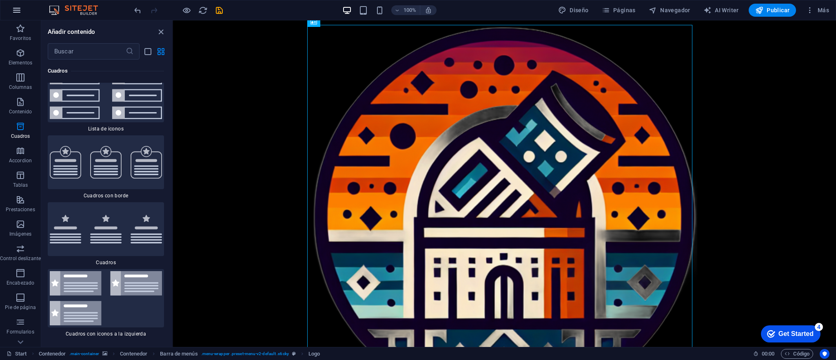
click at [15, 11] on icon "button" at bounding box center [17, 10] width 10 height 10
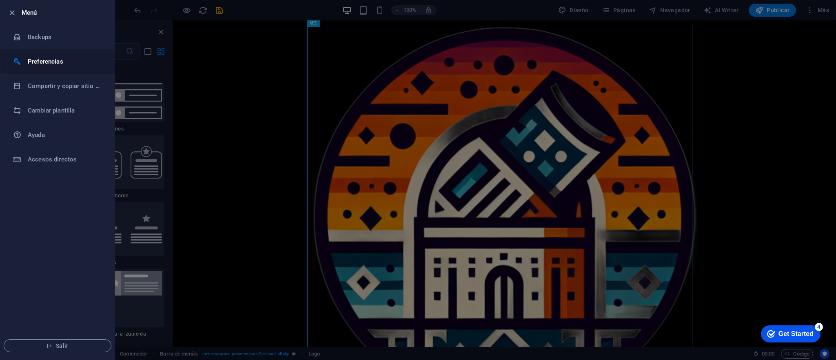
click at [38, 58] on h6 "Preferencias" at bounding box center [65, 62] width 75 height 10
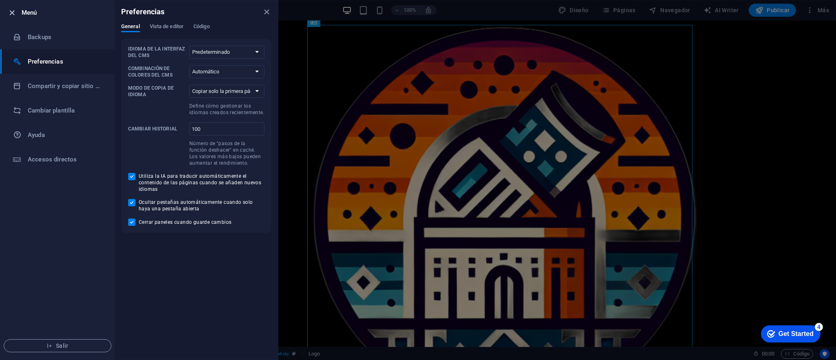
click at [7, 10] on icon "button" at bounding box center [11, 12] width 9 height 9
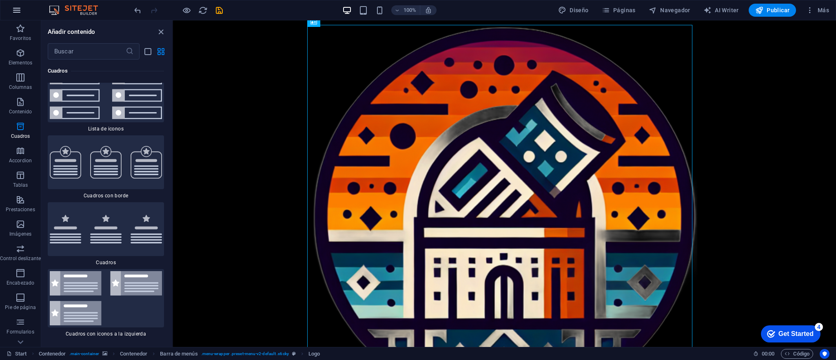
click at [18, 11] on icon "button" at bounding box center [17, 10] width 10 height 10
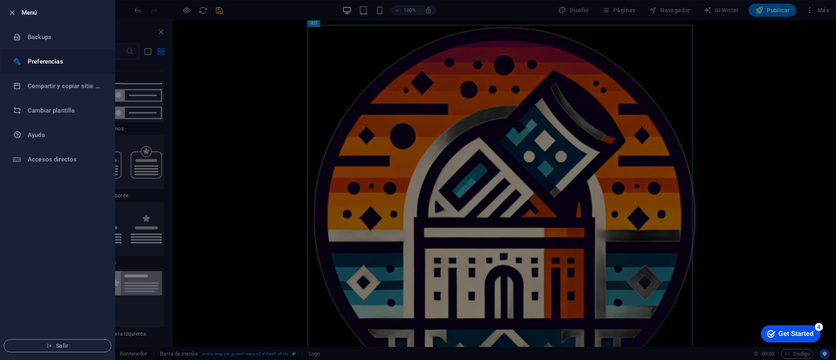
click at [50, 58] on h6 "Preferencias" at bounding box center [65, 62] width 75 height 10
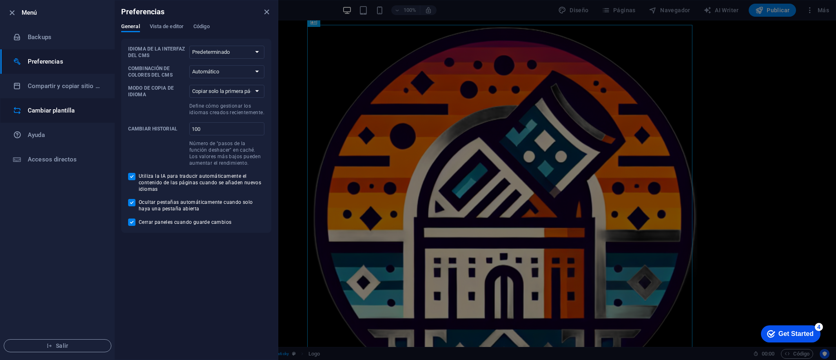
click at [43, 111] on h6 "Cambiar plantilla" at bounding box center [65, 111] width 75 height 10
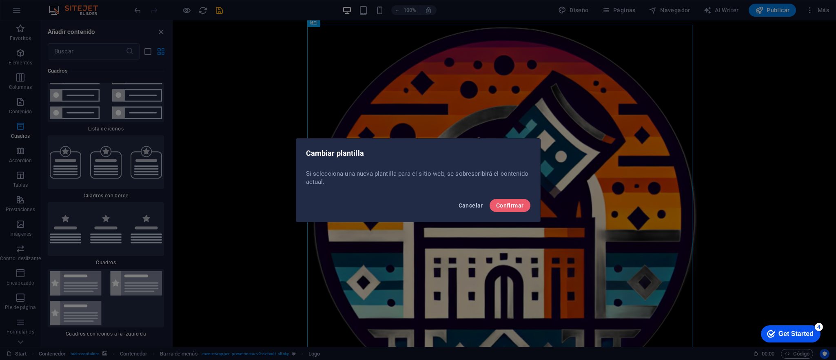
click at [467, 201] on button "Cancelar" at bounding box center [470, 205] width 31 height 13
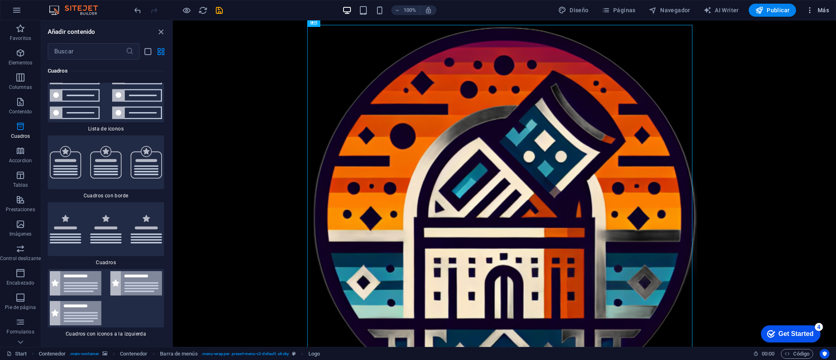
click at [557, 10] on icon "button" at bounding box center [810, 10] width 8 height 8
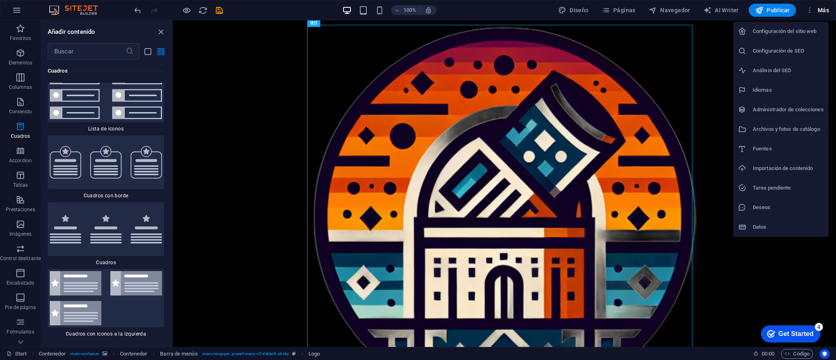
click at [201, 11] on div at bounding box center [418, 180] width 836 height 360
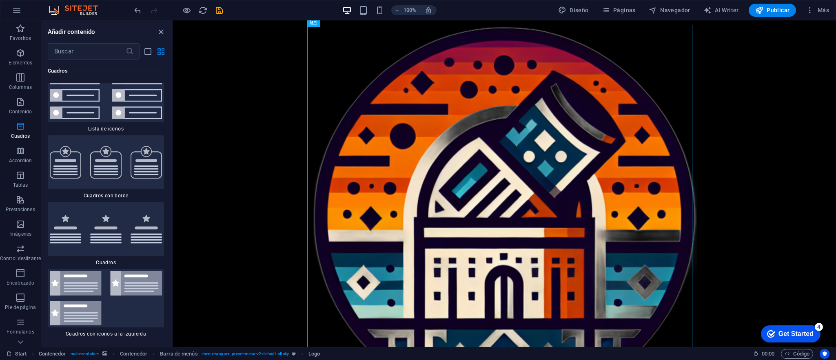
click at [65, 12] on img at bounding box center [77, 10] width 61 height 10
click at [16, 12] on icon "button" at bounding box center [17, 10] width 10 height 10
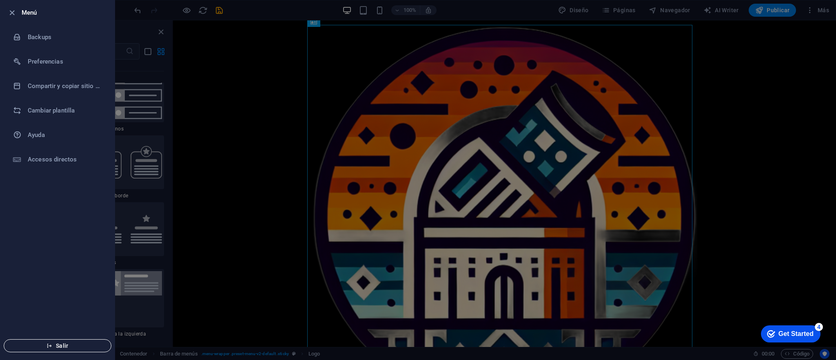
click at [58, 240] on button "Salir" at bounding box center [58, 345] width 108 height 13
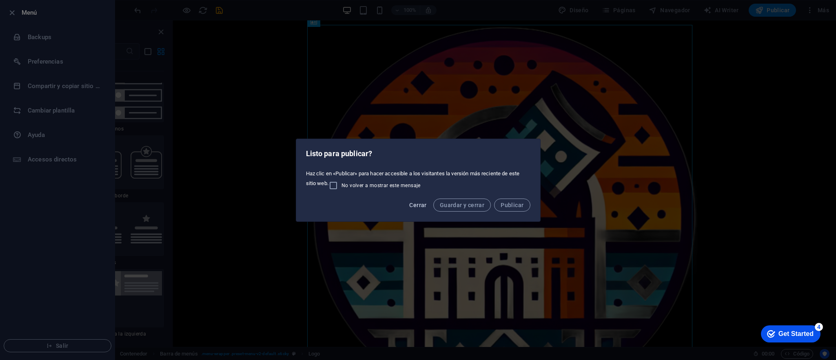
click at [412, 208] on button "Cerrar" at bounding box center [418, 205] width 24 height 13
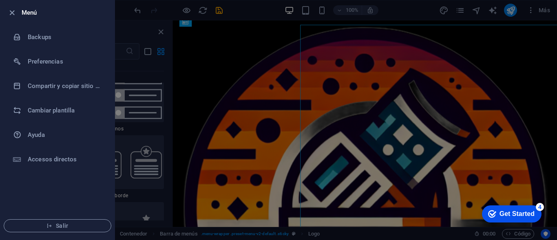
scroll to position [4427, 0]
click at [59, 224] on span "Salir" at bounding box center [58, 226] width 94 height 7
click at [250, 11] on div at bounding box center [278, 120] width 557 height 240
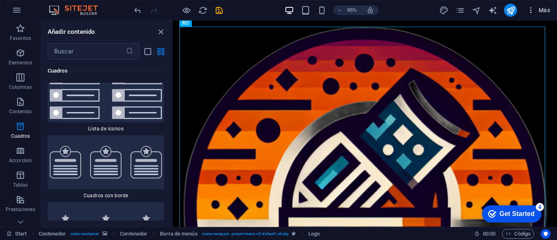
click at [546, 10] on span "Más" at bounding box center [538, 10] width 23 height 8
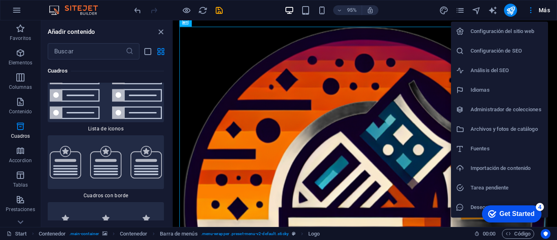
scroll to position [19, 0]
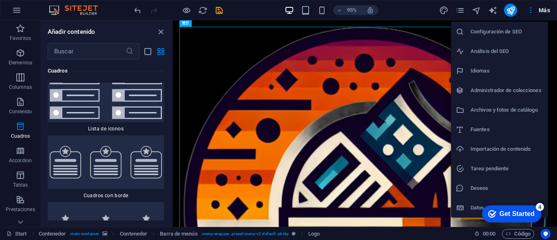
click at [18, 12] on div at bounding box center [278, 120] width 557 height 240
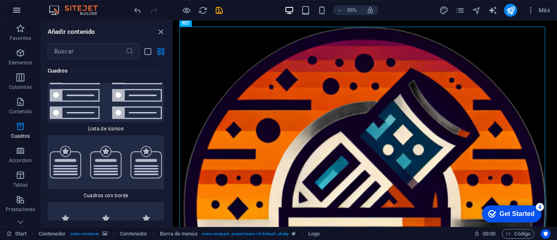
click at [17, 9] on icon "button" at bounding box center [17, 10] width 10 height 10
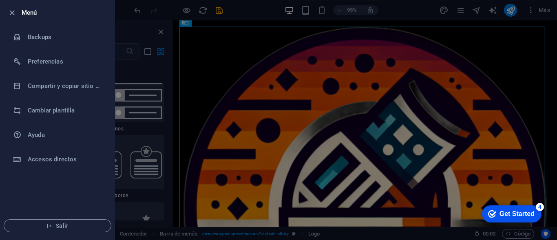
click at [135, 24] on div at bounding box center [278, 120] width 557 height 240
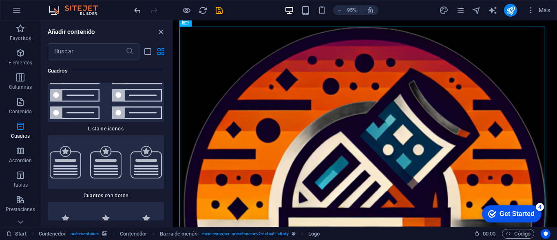
click at [133, 12] on icon "undo" at bounding box center [137, 10] width 9 height 9
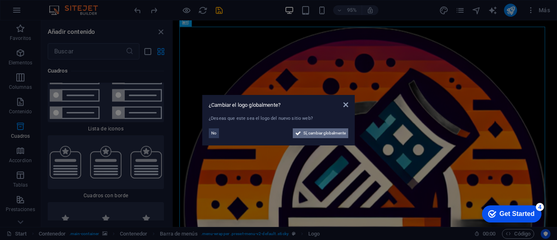
click at [305, 135] on span "Sí, cambiar globalmente" at bounding box center [324, 133] width 42 height 10
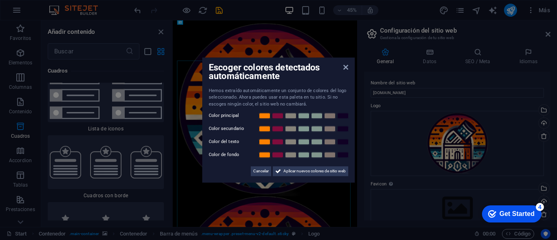
scroll to position [0, 0]
click at [344, 69] on icon at bounding box center [345, 67] width 5 height 7
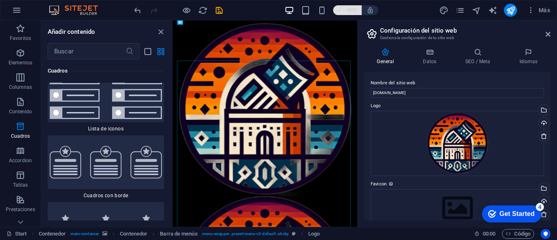
click at [339, 10] on icon "button" at bounding box center [340, 10] width 6 height 5
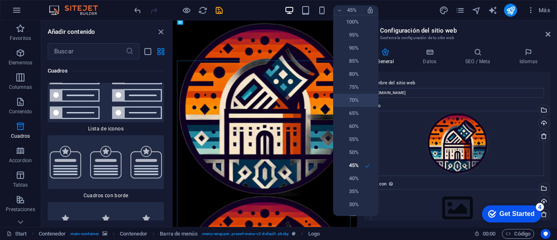
click at [346, 98] on h6 "70%" at bounding box center [348, 100] width 21 height 10
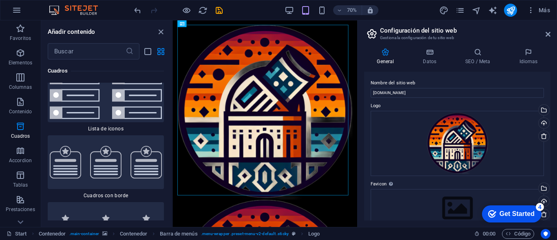
click at [73, 10] on img at bounding box center [77, 10] width 61 height 10
click at [202, 11] on icon "reload" at bounding box center [202, 10] width 9 height 9
